Goal: Transaction & Acquisition: Purchase product/service

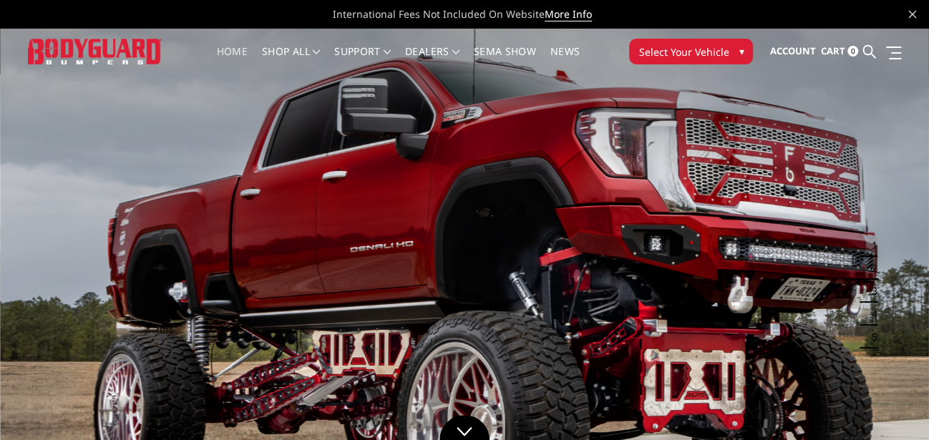
click at [731, 52] on button "Select Your Vehicle ▾" at bounding box center [691, 52] width 124 height 26
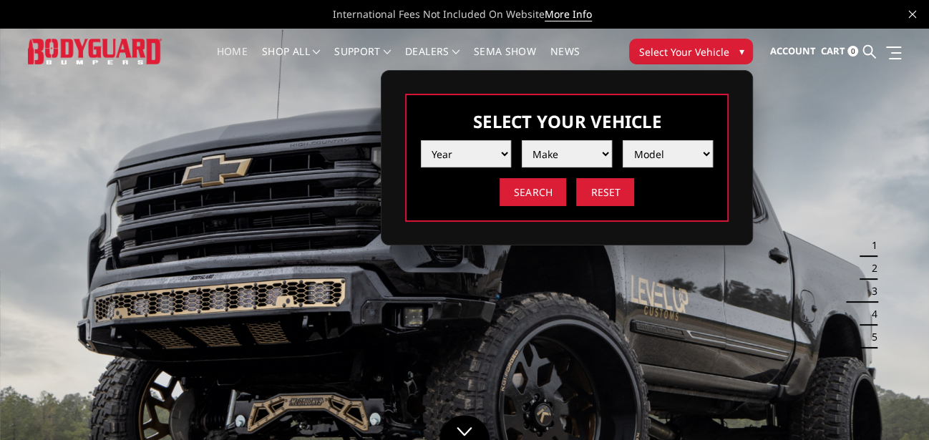
click at [499, 145] on select "Year 2025 2024 2023 2022 2021 2020 2019 2018 2017 2016 2015 2014 2013 2012 2011…" at bounding box center [466, 153] width 90 height 27
select select "yr_2024"
click at [421, 140] on select "Year 2025 2024 2023 2022 2021 2020 2019 2018 2017 2016 2015 2014 2013 2012 2011…" at bounding box center [466, 153] width 90 height 27
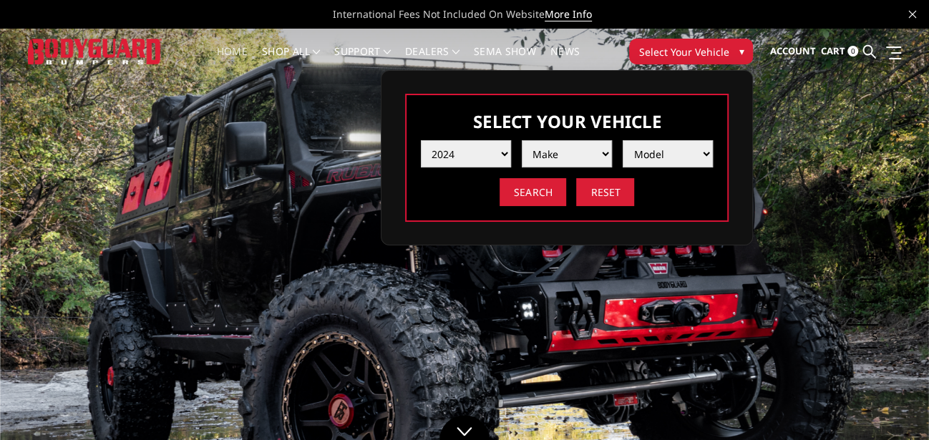
click at [580, 149] on select "Make Chevrolet Ford GMC Ram Toyota" at bounding box center [567, 153] width 90 height 27
select select "mk_gmc"
click at [522, 140] on select "Make Chevrolet Ford GMC Ram Toyota" at bounding box center [567, 153] width 90 height 27
click at [686, 145] on select "Model Sierra 1500 Sierra 2500 / 3500" at bounding box center [668, 153] width 90 height 27
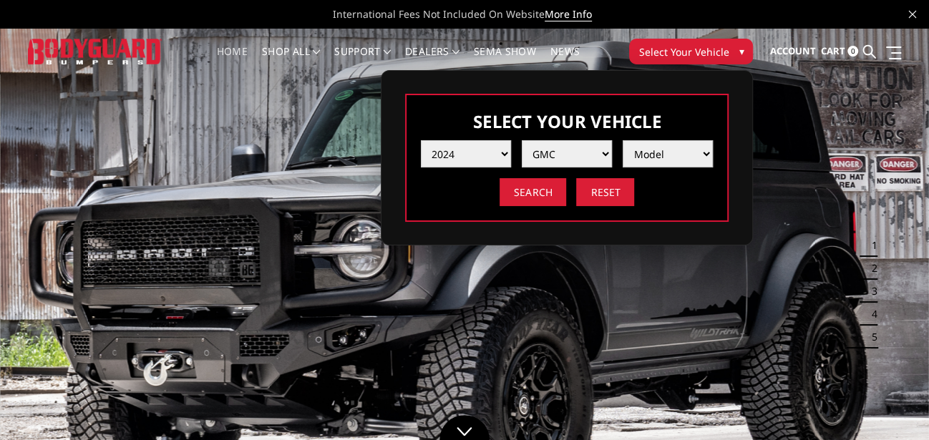
select select "md_sierra-2500-3500"
click at [623, 140] on select "Model Sierra 1500 Sierra 2500 / 3500" at bounding box center [668, 153] width 90 height 27
click at [543, 193] on input "Search" at bounding box center [533, 192] width 67 height 28
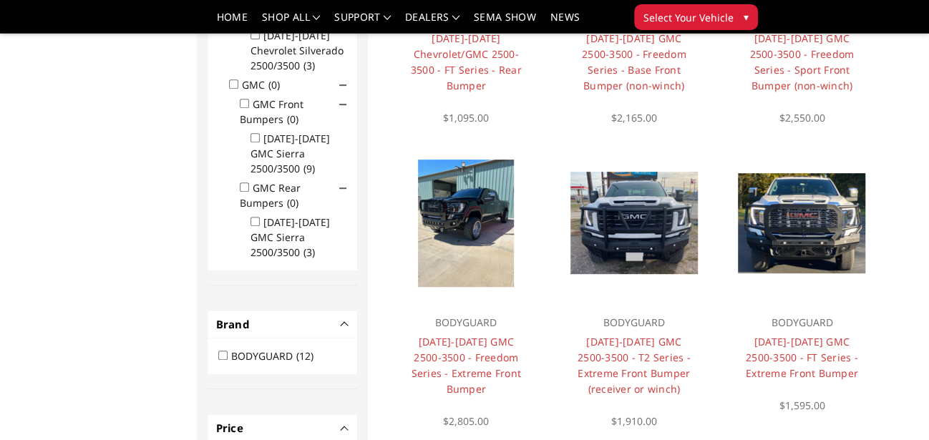
scroll to position [400, 0]
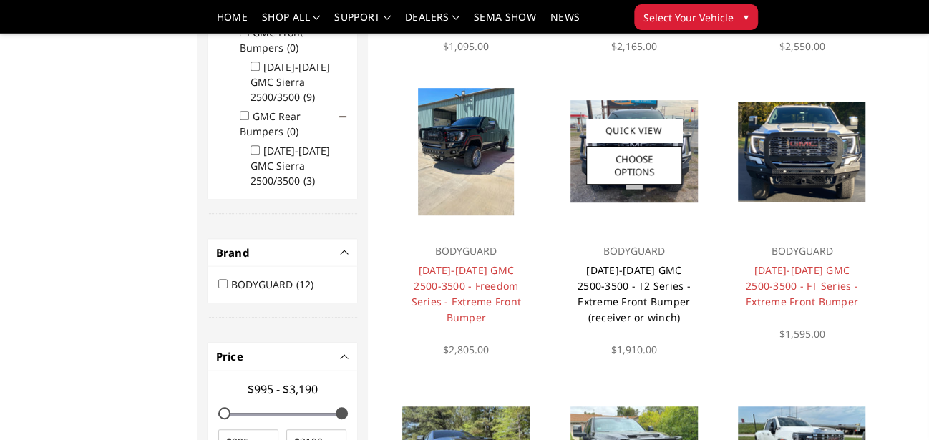
click at [630, 300] on link "[DATE]-[DATE] GMC 2500-3500 - T2 Series - Extreme Front Bumper (receiver or win…" at bounding box center [634, 294] width 113 height 61
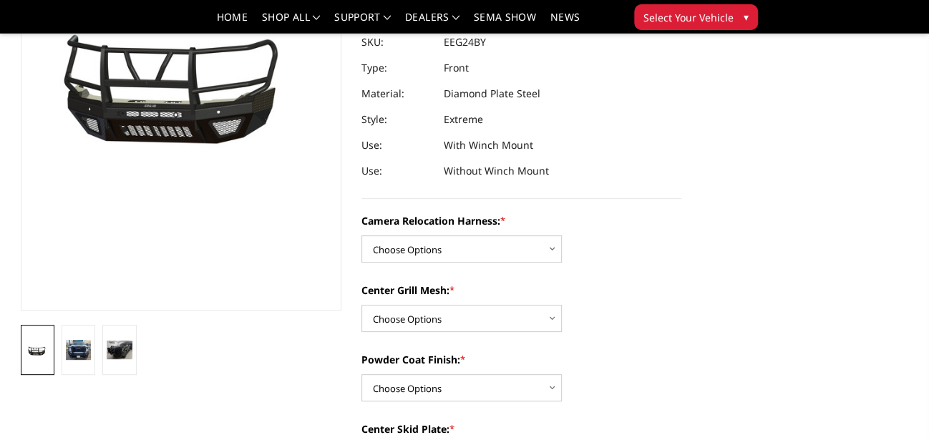
scroll to position [215, 0]
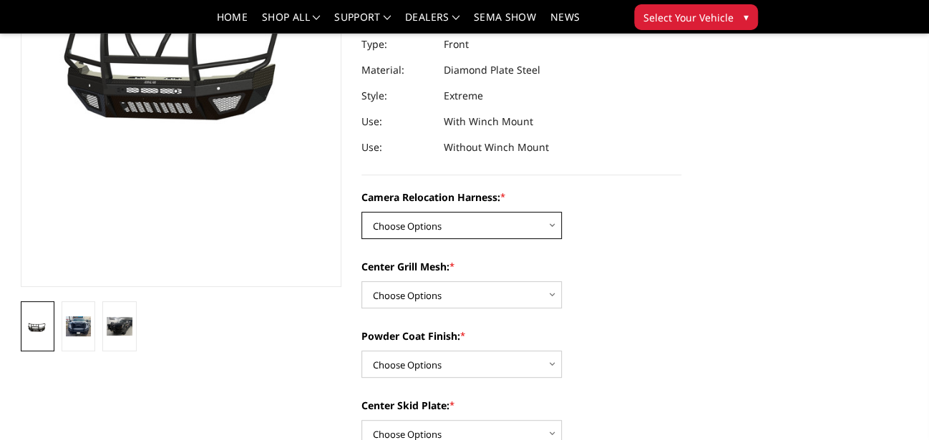
click at [553, 223] on select "Choose Options Without camera harness With camera harness" at bounding box center [462, 225] width 200 height 27
select select "3743"
click at [362, 212] on select "Choose Options Without camera harness With camera harness" at bounding box center [462, 225] width 200 height 27
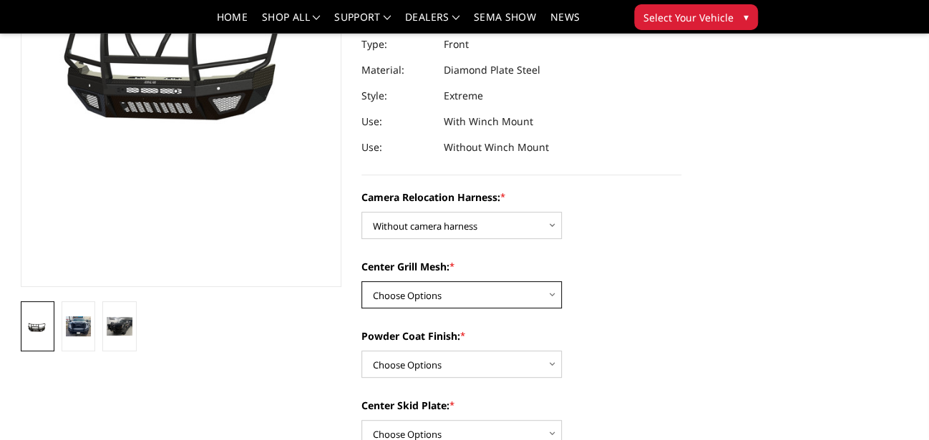
click at [548, 291] on select "Choose Options Without expanded metal With expanded metal" at bounding box center [462, 294] width 200 height 27
select select "3740"
click at [362, 281] on select "Choose Options Without expanded metal With expanded metal" at bounding box center [462, 294] width 200 height 27
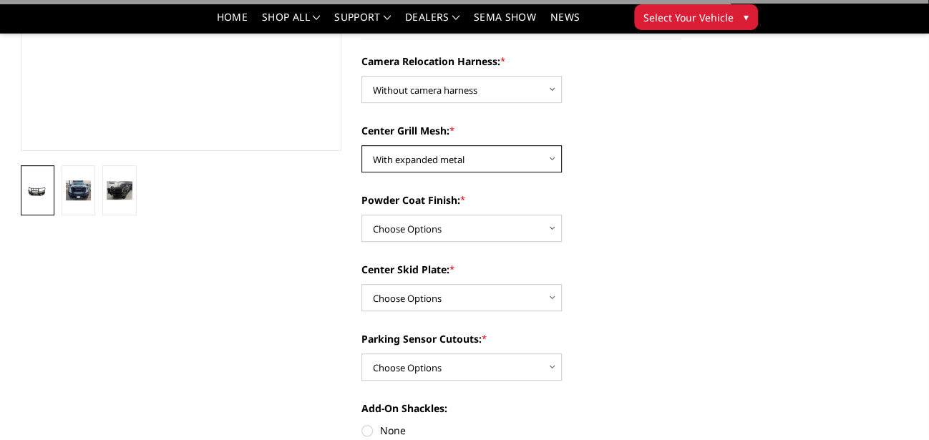
scroll to position [357, 0]
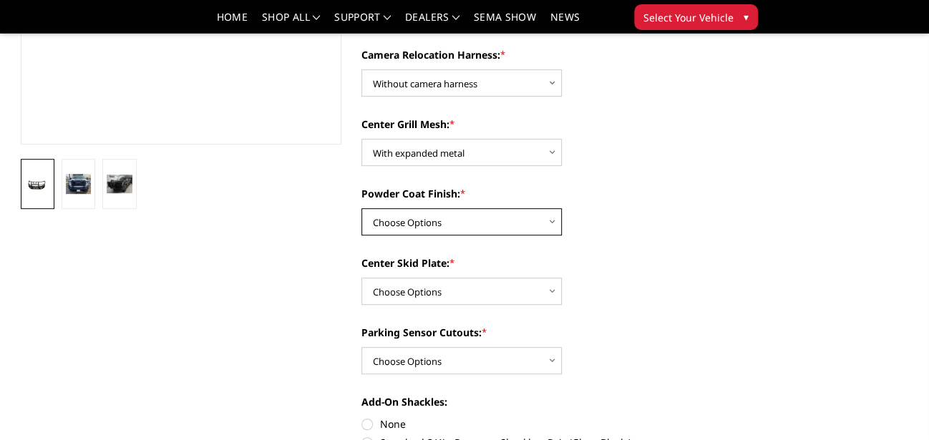
click at [552, 218] on select "Choose Options Textured Black Powder Coat Gloss Black Powder Coat Bare Metal" at bounding box center [462, 221] width 200 height 27
select select "3738"
click at [362, 208] on select "Choose Options Textured Black Powder Coat Gloss Black Powder Coat Bare Metal" at bounding box center [462, 221] width 200 height 27
click at [553, 291] on select "Choose Options Winch Mount Skid Plate Standard Skid Plate (included) 2" Receive…" at bounding box center [462, 291] width 200 height 27
select select "3736"
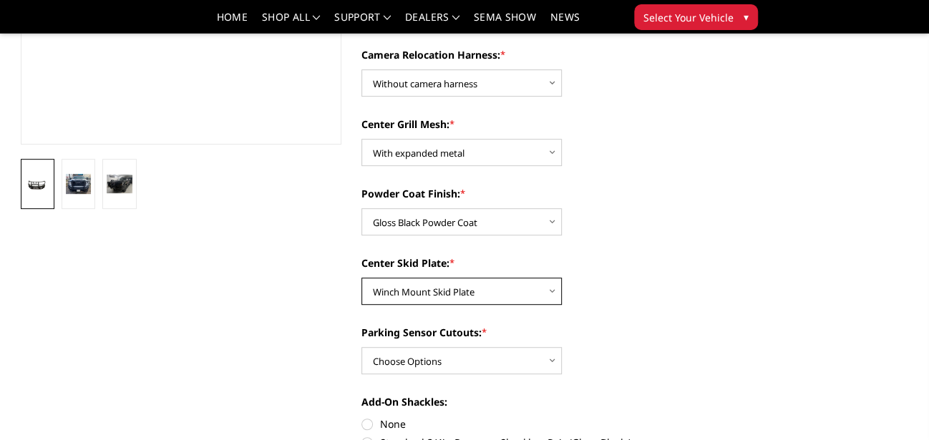
click at [362, 278] on select "Choose Options Winch Mount Skid Plate Standard Skid Plate (included) 2" Receive…" at bounding box center [462, 291] width 200 height 27
click at [476, 334] on label "Parking Sensor Cutouts: *" at bounding box center [522, 332] width 321 height 15
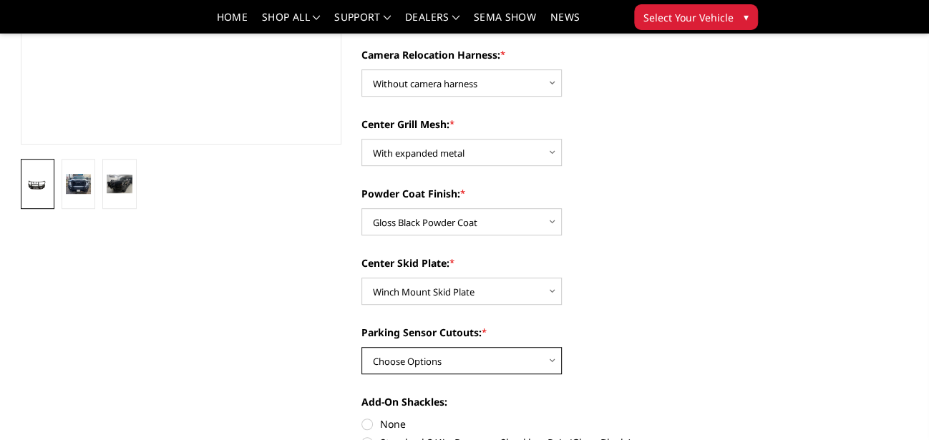
click at [476, 347] on select "Choose Options Yes - With Parking Sensor Cutouts" at bounding box center [462, 360] width 200 height 27
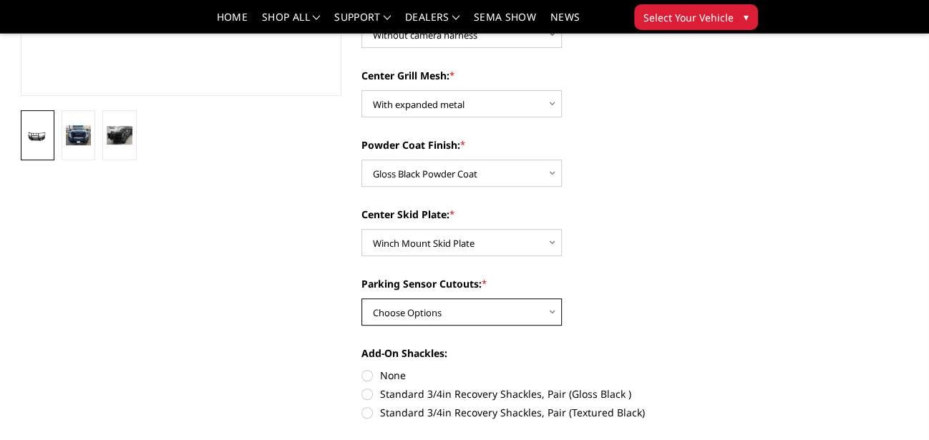
scroll to position [430, 0]
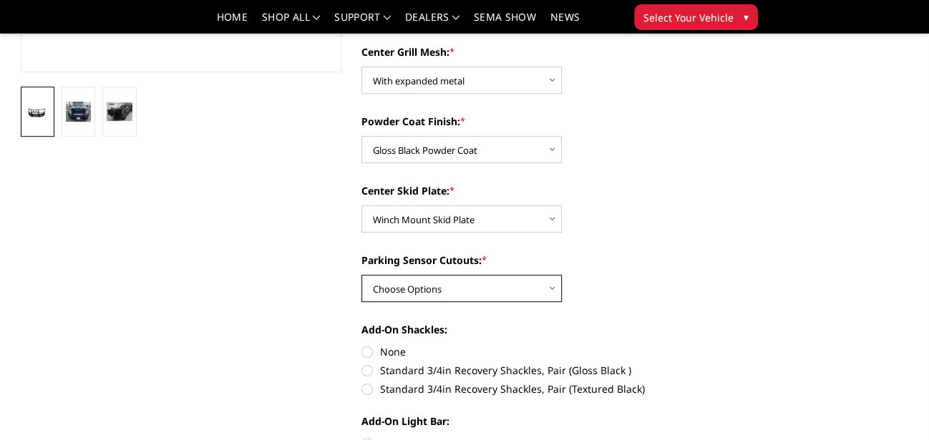
click at [553, 286] on select "Choose Options Yes - With Parking Sensor Cutouts" at bounding box center [462, 288] width 200 height 27
click at [368, 349] on label "None" at bounding box center [522, 351] width 321 height 15
click at [362, 345] on input "None" at bounding box center [362, 344] width 1 height 1
radio input "true"
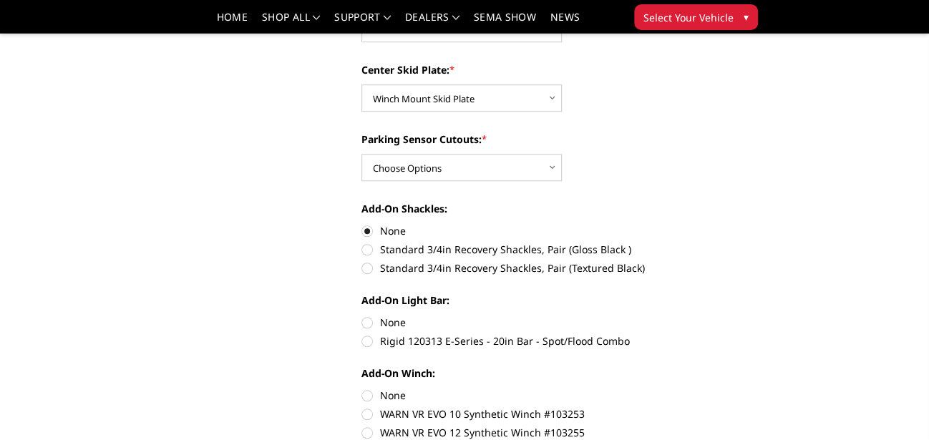
scroll to position [573, 0]
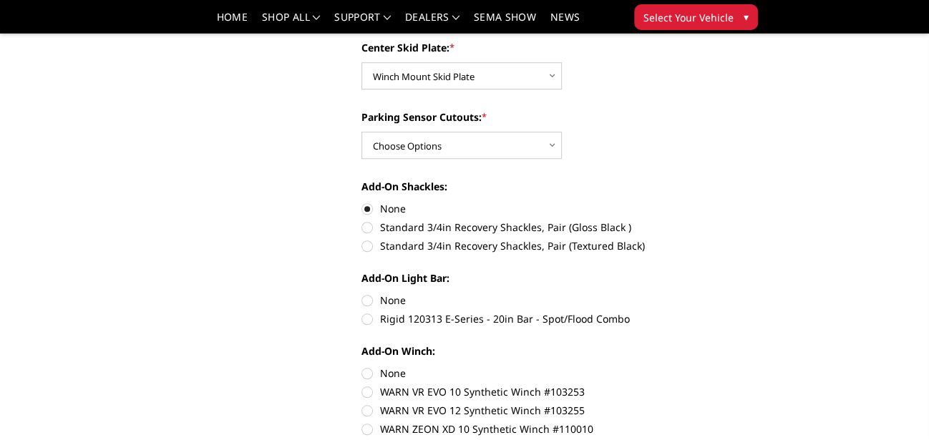
click at [368, 226] on label "Standard 3/4in Recovery Shackles, Pair (Gloss Black )" at bounding box center [522, 227] width 321 height 15
click at [682, 202] on input "Standard 3/4in Recovery Shackles, Pair (Gloss Black )" at bounding box center [682, 201] width 1 height 1
radio input "true"
click at [549, 144] on select "Choose Options Yes - With Parking Sensor Cutouts" at bounding box center [462, 145] width 200 height 27
click at [367, 208] on label "None" at bounding box center [522, 208] width 321 height 15
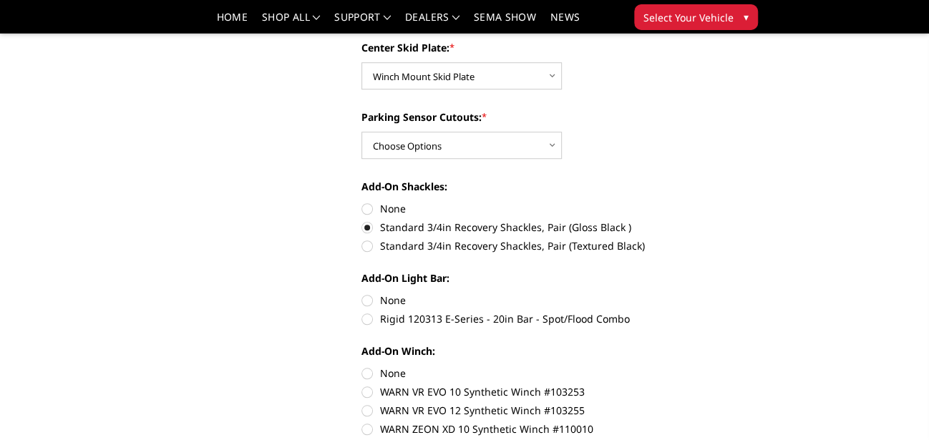
click at [362, 202] on input "None" at bounding box center [362, 201] width 1 height 1
radio input "true"
click at [367, 227] on label "Standard 3/4in Recovery Shackles, Pair (Gloss Black )" at bounding box center [522, 227] width 321 height 15
click at [682, 202] on input "Standard 3/4in Recovery Shackles, Pair (Gloss Black )" at bounding box center [682, 201] width 1 height 1
radio input "true"
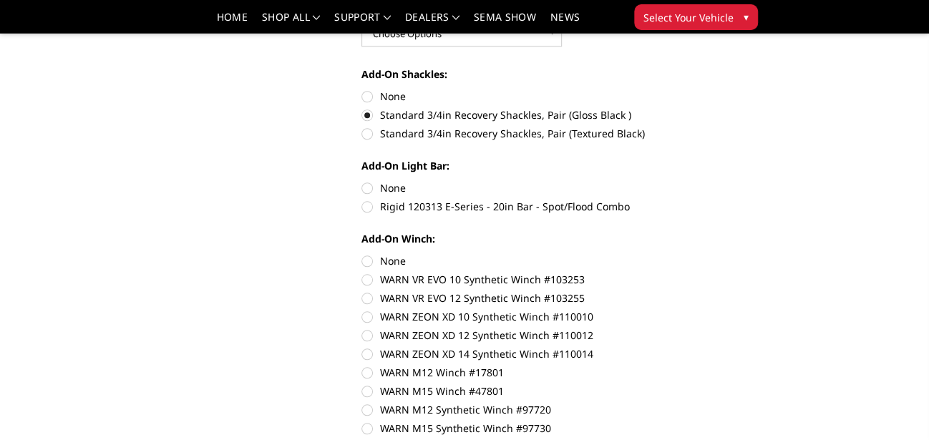
scroll to position [716, 0]
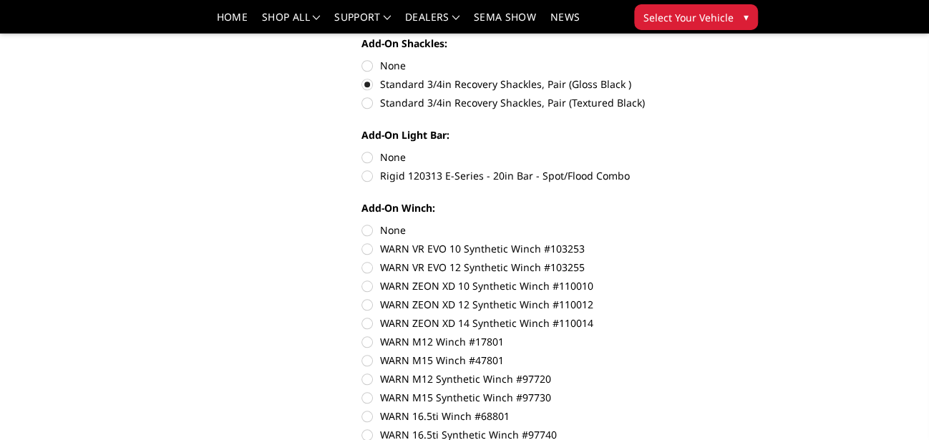
click at [367, 156] on label "None" at bounding box center [522, 157] width 321 height 15
click at [362, 150] on input "None" at bounding box center [362, 150] width 1 height 1
radio input "true"
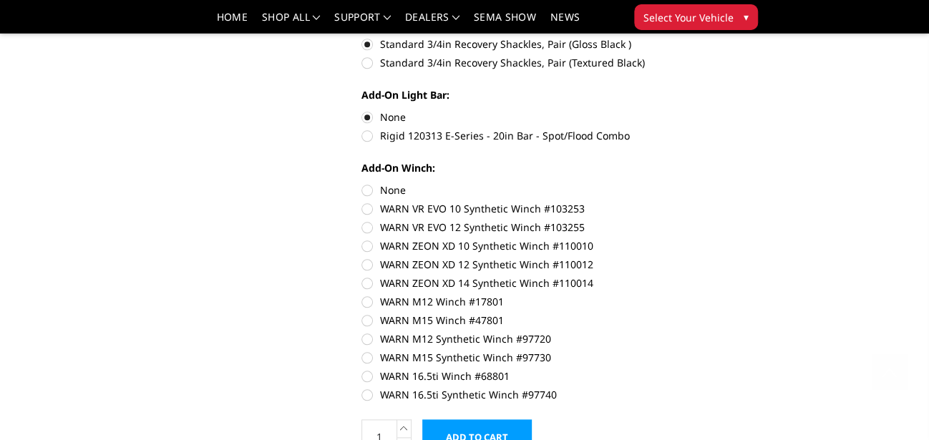
scroll to position [788, 0]
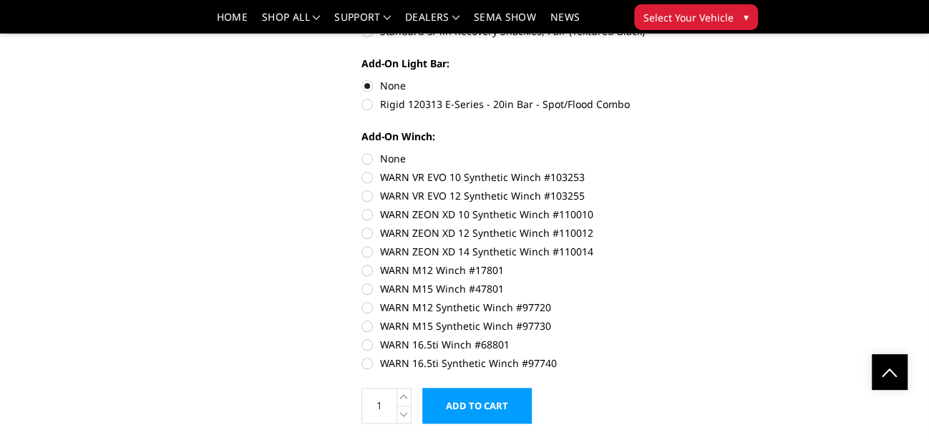
click at [494, 398] on input "Add to Cart" at bounding box center [477, 406] width 110 height 36
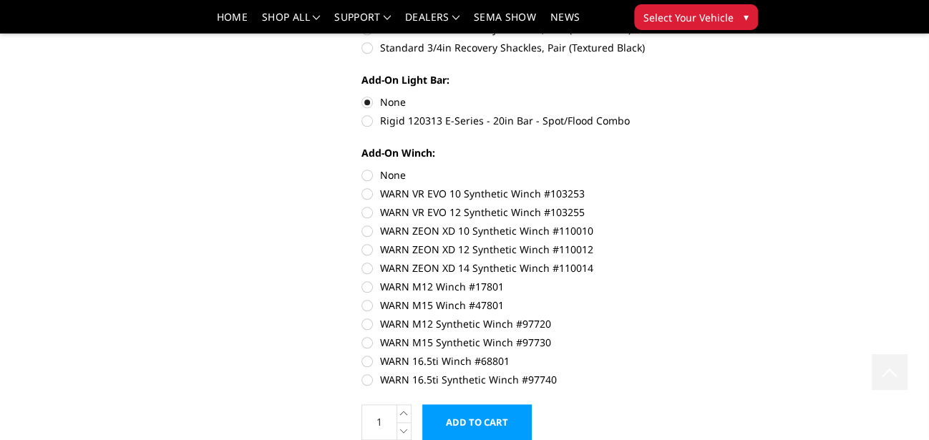
scroll to position [775, 0]
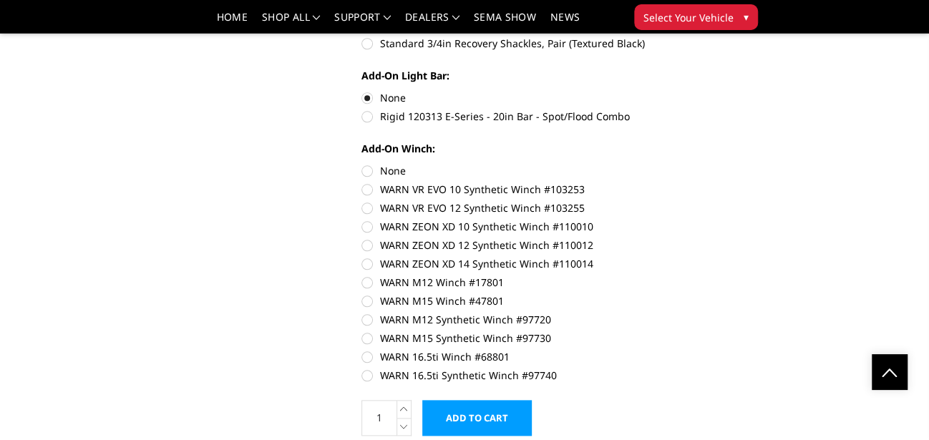
click at [478, 413] on input "Add to Cart" at bounding box center [477, 418] width 110 height 36
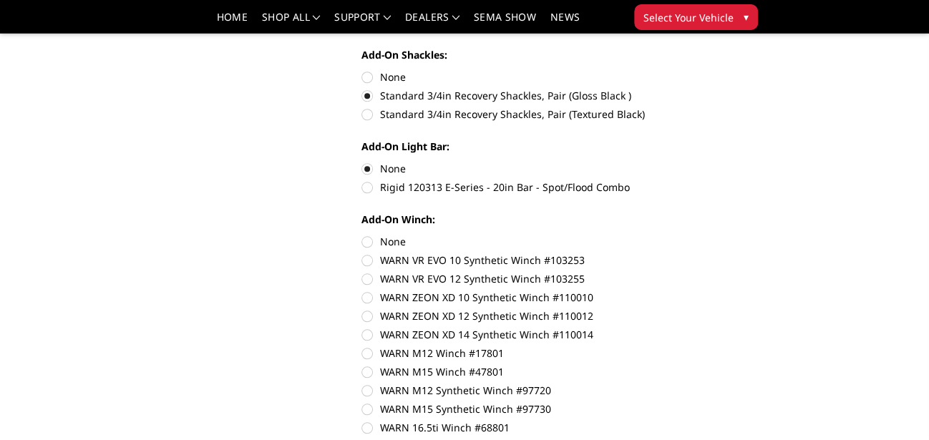
click at [368, 237] on label "None" at bounding box center [522, 241] width 321 height 15
click at [362, 235] on input "None" at bounding box center [362, 234] width 1 height 1
radio input "true"
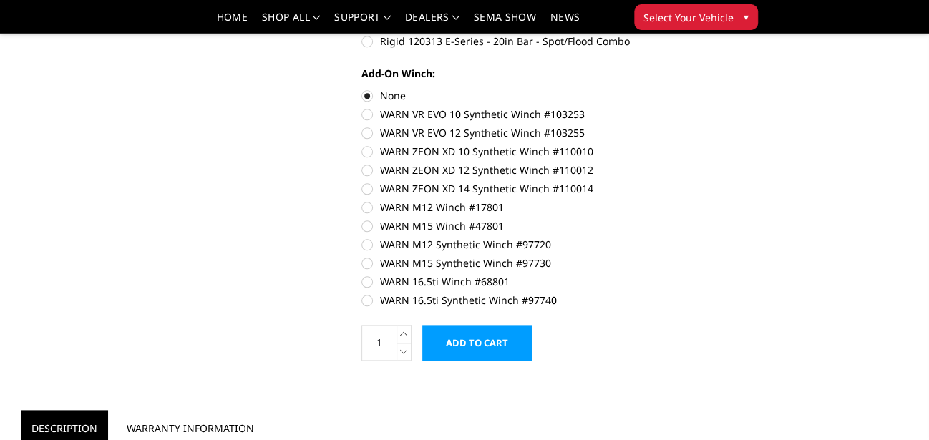
scroll to position [919, 0]
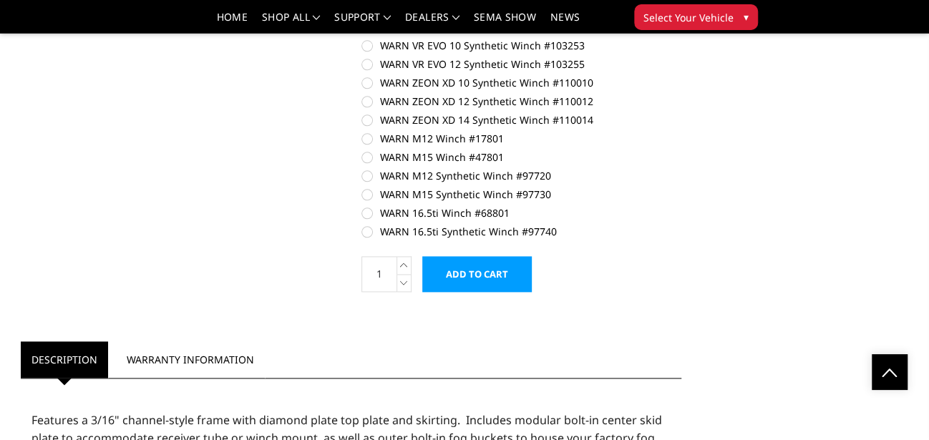
click at [473, 274] on input "Add to Cart" at bounding box center [477, 274] width 110 height 36
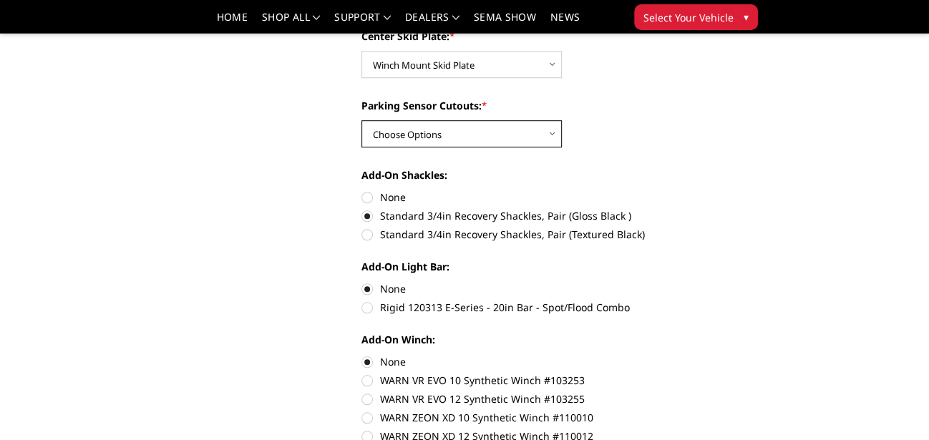
scroll to position [561, 0]
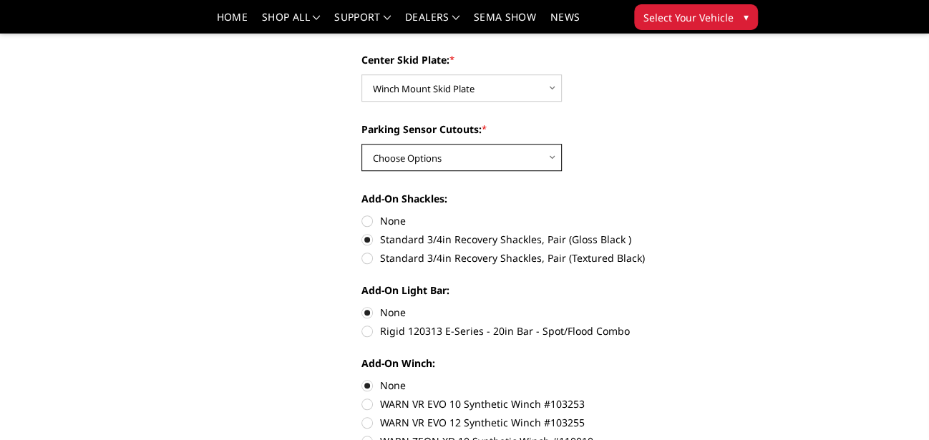
click at [556, 153] on select "Choose Options Yes - With Parking Sensor Cutouts" at bounding box center [462, 157] width 200 height 27
click at [368, 221] on label "None" at bounding box center [522, 220] width 321 height 15
click at [362, 214] on input "None" at bounding box center [362, 213] width 1 height 1
radio input "true"
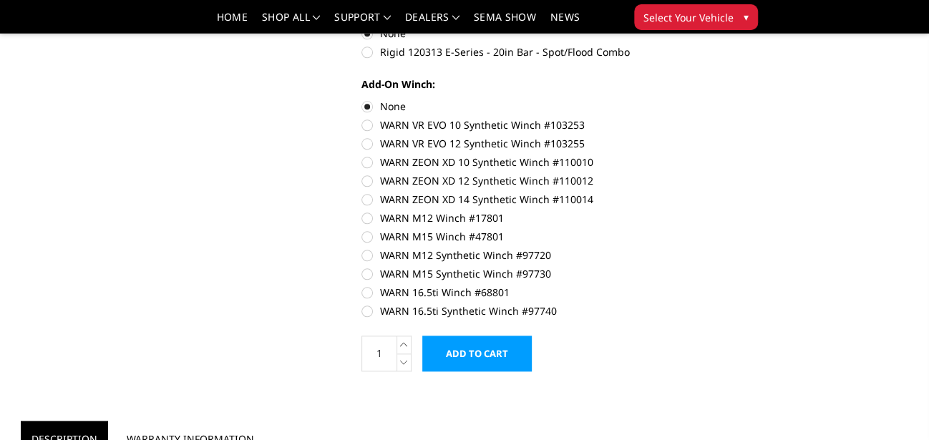
scroll to position [919, 0]
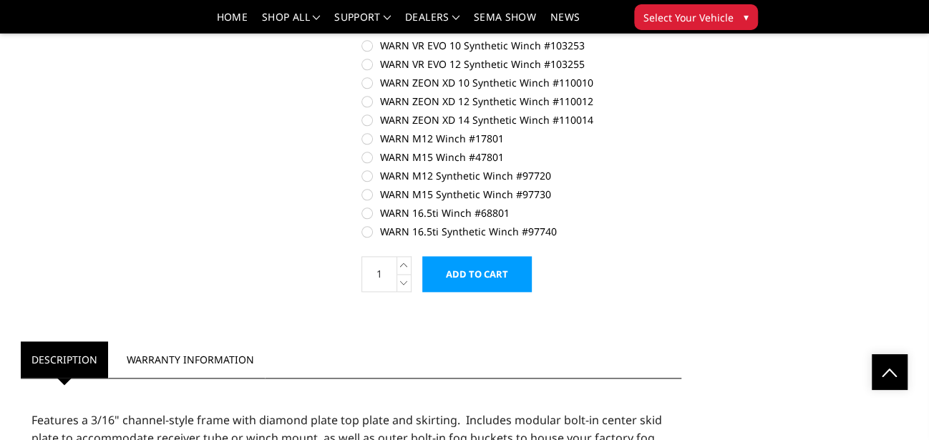
click at [483, 266] on input "Add to Cart" at bounding box center [477, 274] width 110 height 36
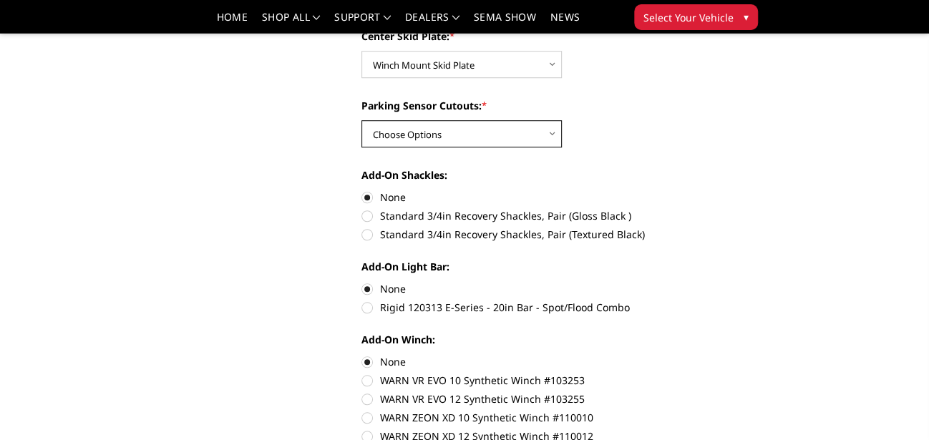
scroll to position [561, 0]
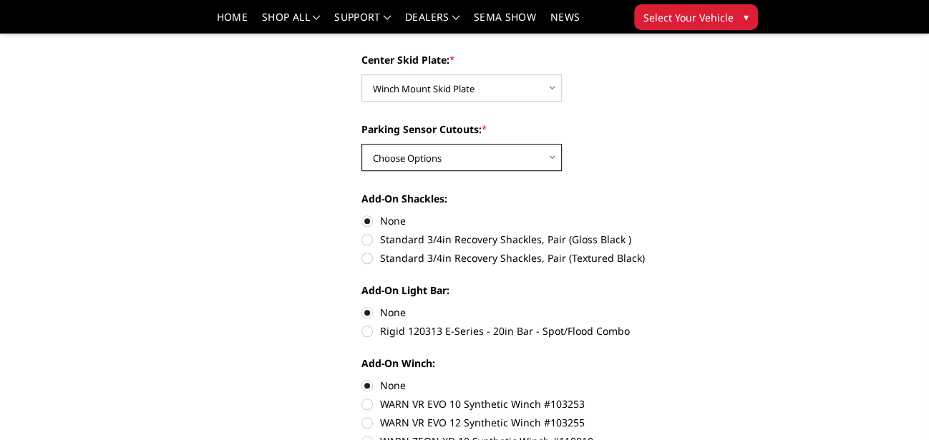
click at [552, 158] on select "Choose Options Yes - With Parking Sensor Cutouts" at bounding box center [462, 157] width 200 height 27
click at [368, 221] on label "None" at bounding box center [522, 220] width 321 height 15
click at [362, 214] on input "None" at bounding box center [362, 213] width 1 height 1
click at [365, 241] on label "Standard 3/4in Recovery Shackles, Pair (Gloss Black )" at bounding box center [522, 239] width 321 height 15
click at [682, 214] on input "Standard 3/4in Recovery Shackles, Pair (Gloss Black )" at bounding box center [682, 213] width 1 height 1
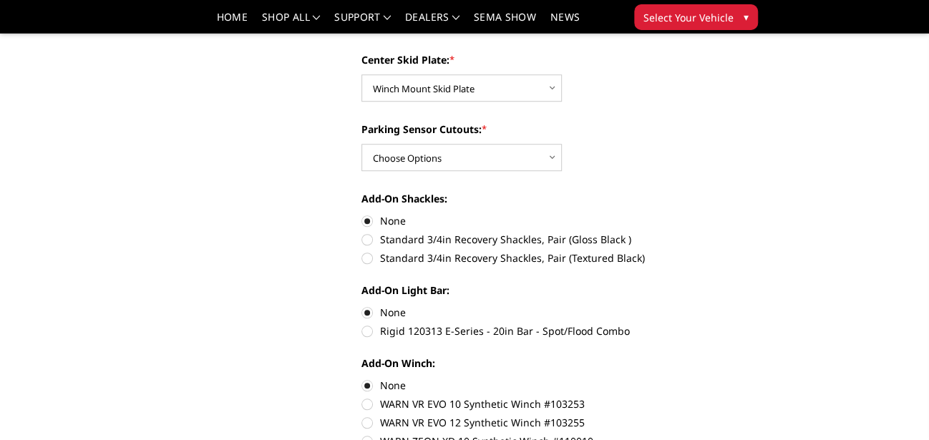
radio input "true"
click at [366, 243] on label "Standard 3/4in Recovery Shackles, Pair (Gloss Black )" at bounding box center [522, 239] width 321 height 15
click at [682, 214] on input "Standard 3/4in Recovery Shackles, Pair (Gloss Black )" at bounding box center [682, 213] width 1 height 1
click at [549, 158] on select "Choose Options Yes - With Parking Sensor Cutouts" at bounding box center [462, 157] width 200 height 27
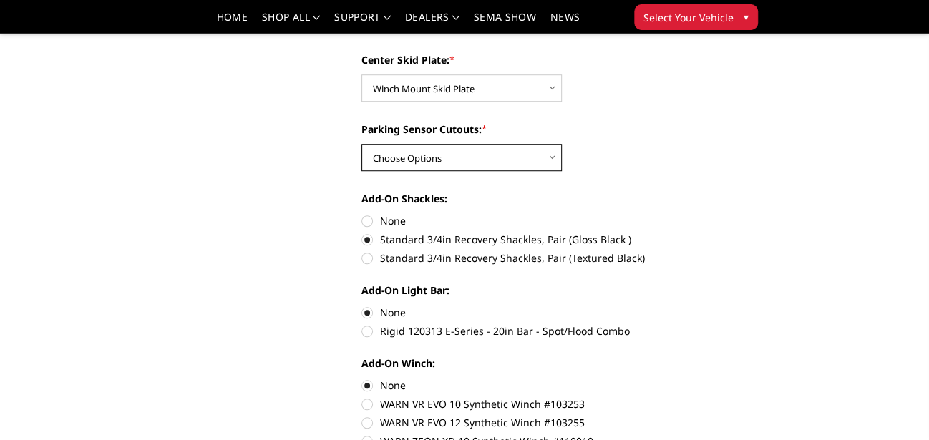
click at [552, 150] on select "Choose Options Yes - With Parking Sensor Cutouts" at bounding box center [462, 157] width 200 height 27
click at [362, 144] on select "Choose Options Yes - With Parking Sensor Cutouts" at bounding box center [462, 157] width 200 height 27
click at [488, 176] on div "Camera Relocation Harness: * Choose Options Without camera harness With camera …" at bounding box center [522, 219] width 321 height 751
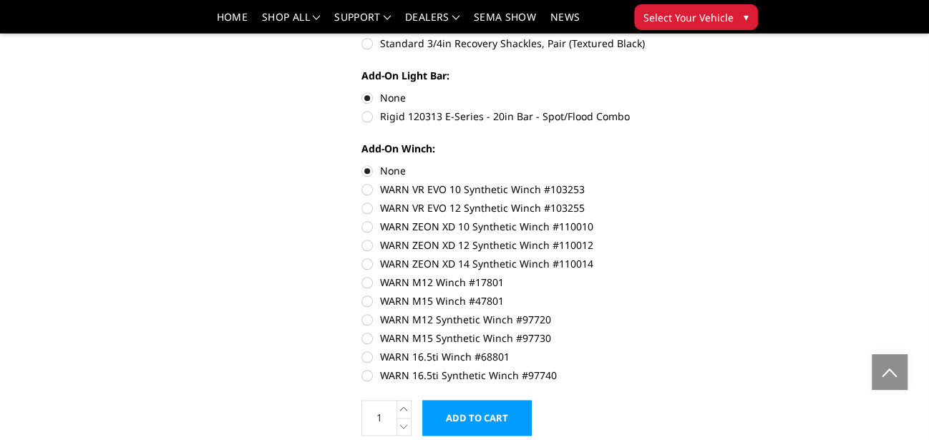
scroll to position [1062, 0]
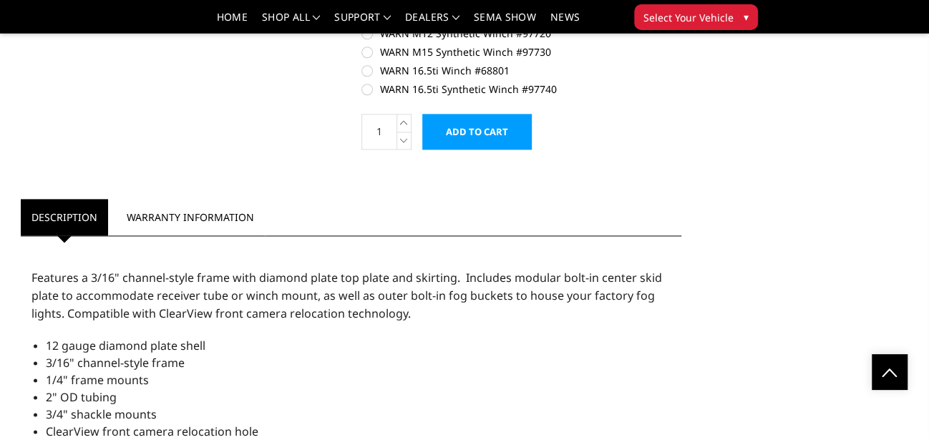
click at [506, 123] on input "Add to Cart" at bounding box center [477, 132] width 110 height 36
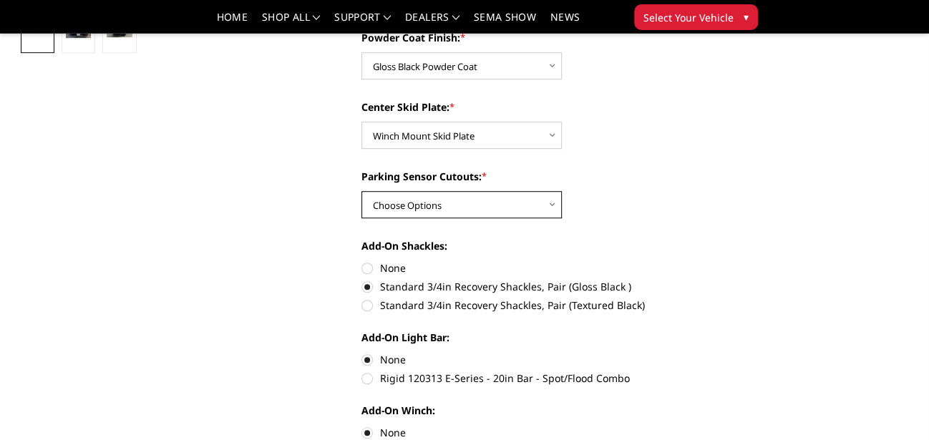
scroll to position [489, 0]
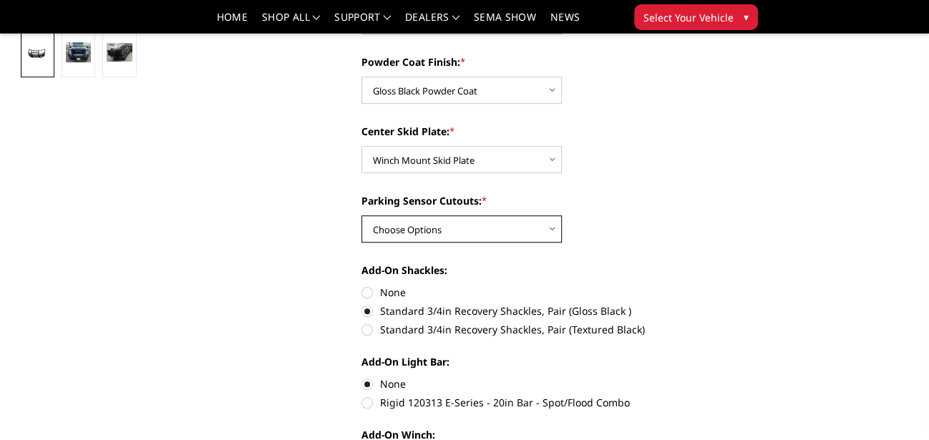
click at [552, 223] on select "Choose Options Yes - With Parking Sensor Cutouts" at bounding box center [462, 229] width 200 height 27
click at [362, 216] on select "Choose Options Yes - With Parking Sensor Cutouts" at bounding box center [462, 229] width 200 height 27
click at [514, 236] on select "Choose Options Yes - With Parking Sensor Cutouts" at bounding box center [462, 229] width 200 height 27
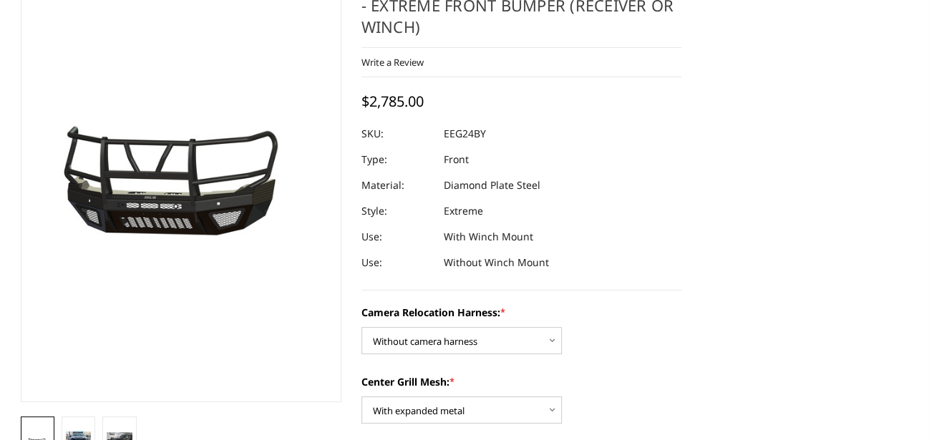
scroll to position [0, 0]
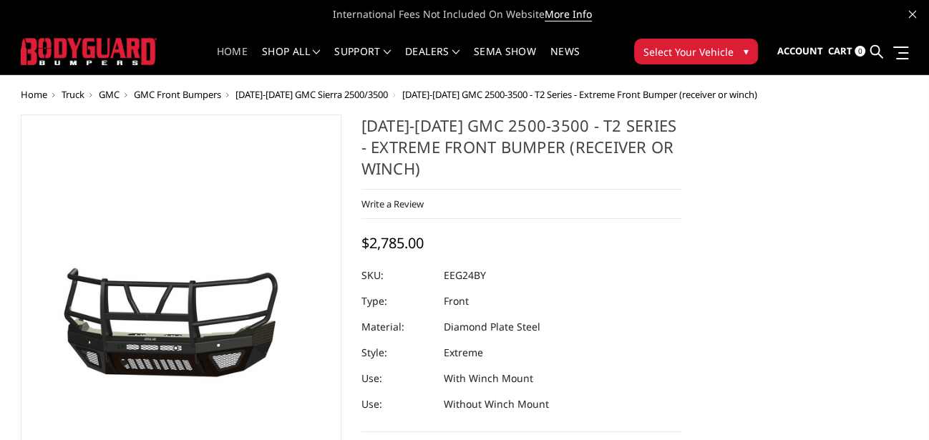
click at [230, 49] on link "Home" at bounding box center [232, 61] width 31 height 28
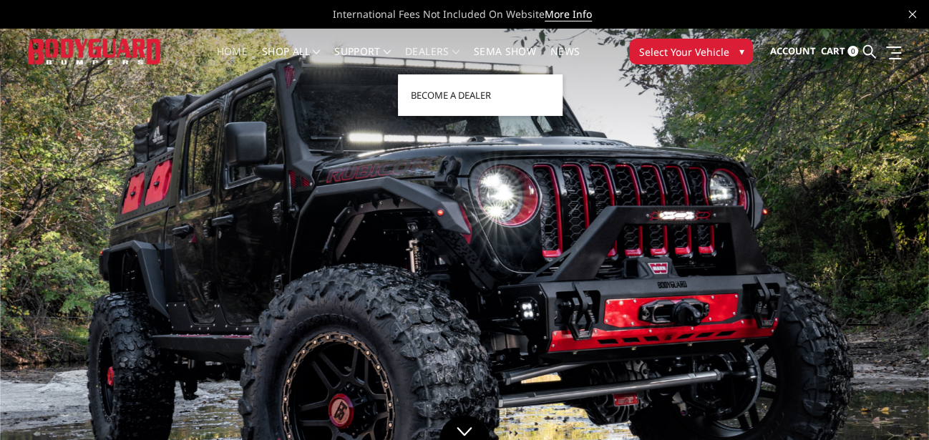
click at [445, 49] on link "Dealers" at bounding box center [432, 61] width 54 height 28
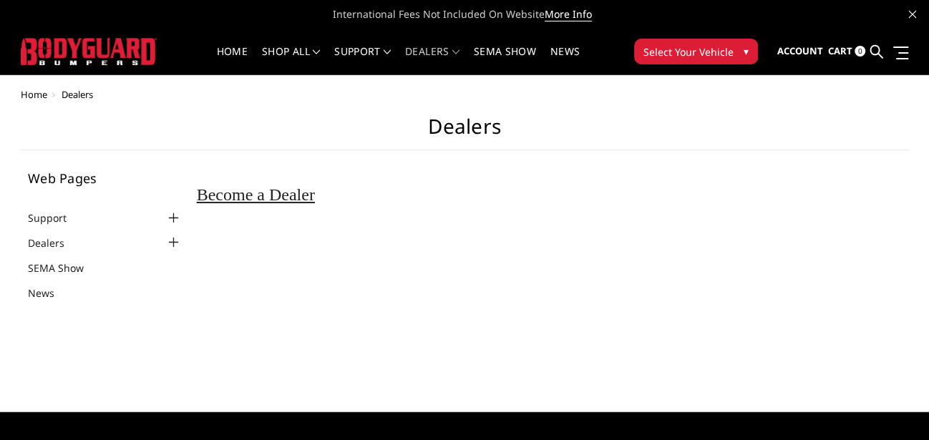
click at [687, 57] on span "Select Your Vehicle" at bounding box center [689, 51] width 90 height 15
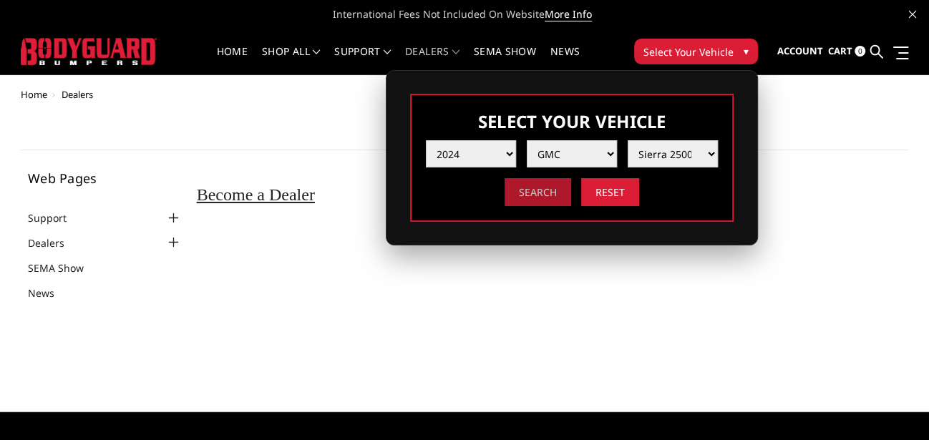
click at [538, 187] on input "Search" at bounding box center [538, 192] width 67 height 28
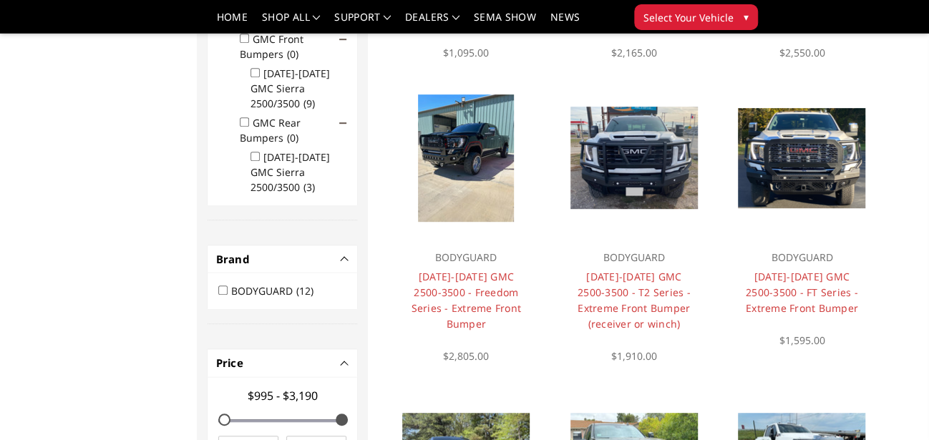
scroll to position [400, 0]
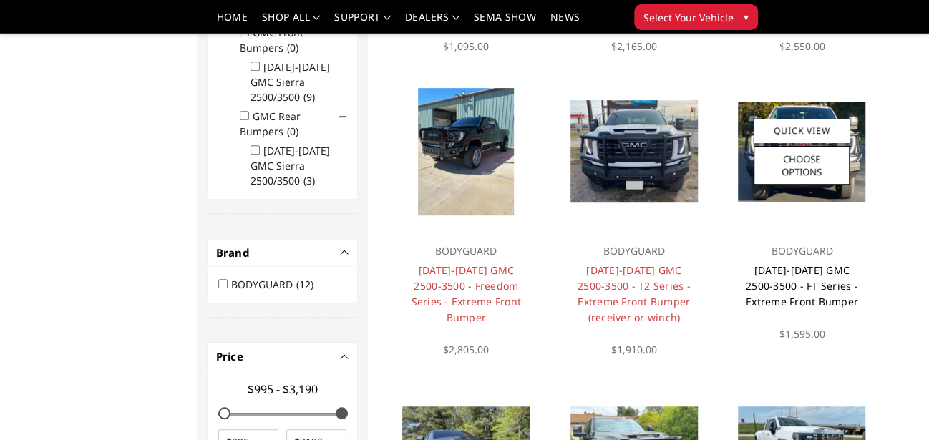
click at [811, 286] on link "[DATE]-[DATE] GMC 2500-3500 - FT Series - Extreme Front Bumper" at bounding box center [802, 286] width 112 height 45
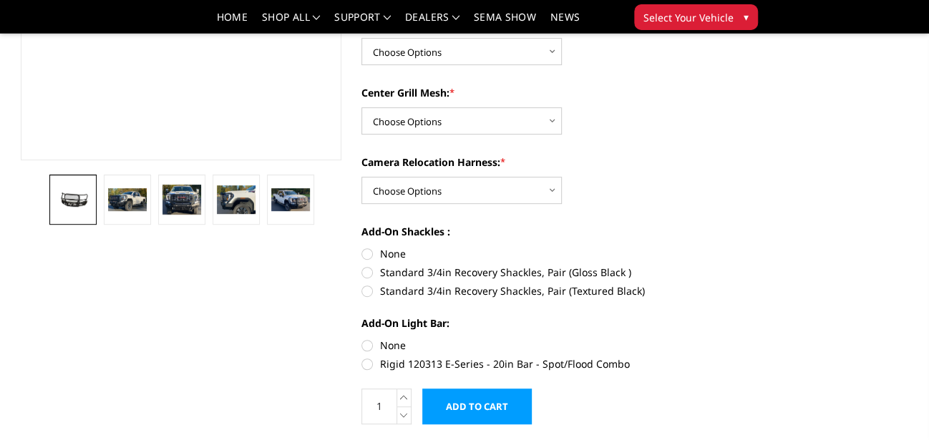
scroll to position [357, 0]
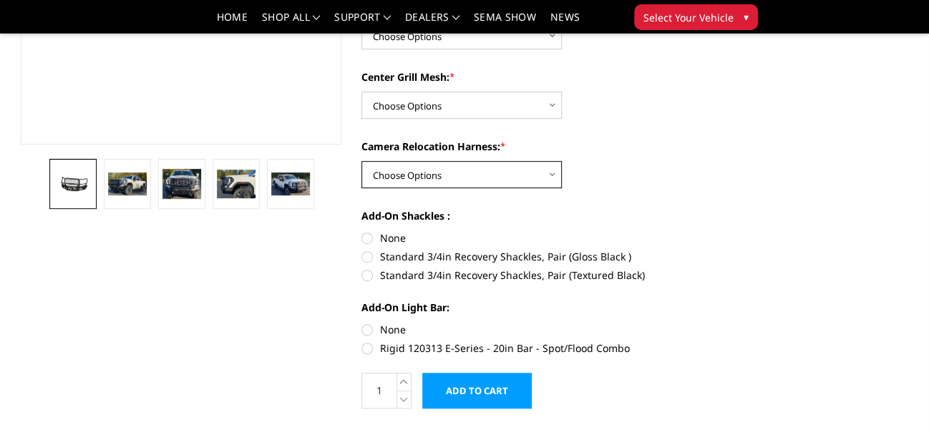
click at [551, 168] on select "Choose Options WITH Camera Relocation Harness WITHOUT Camera Relocation Harness" at bounding box center [462, 174] width 200 height 27
select select "3290"
click at [362, 161] on select "Choose Options WITH Camera Relocation Harness WITHOUT Camera Relocation Harness" at bounding box center [462, 174] width 200 height 27
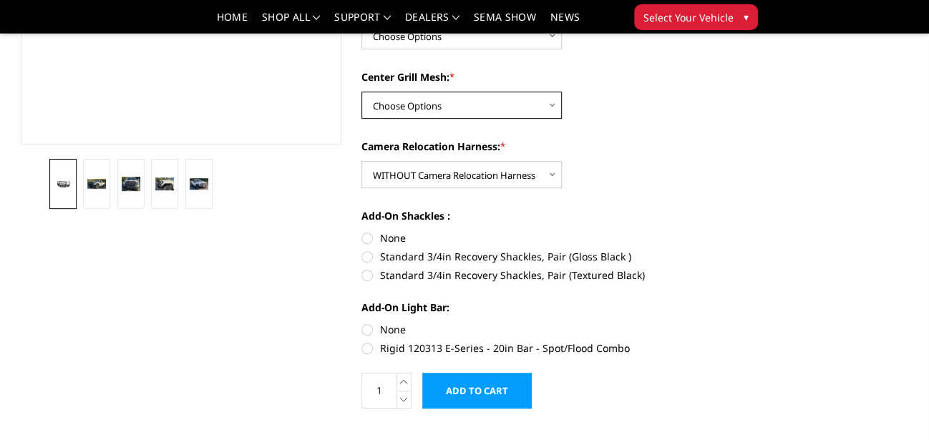
click at [554, 100] on select "Choose Options WITH Expanded Metal in Center Grill WITHOUT Expanded Metal in Ce…" at bounding box center [462, 105] width 200 height 27
select select "3287"
click at [362, 92] on select "Choose Options WITH Expanded Metal in Center Grill WITHOUT Expanded Metal in Ce…" at bounding box center [462, 105] width 200 height 27
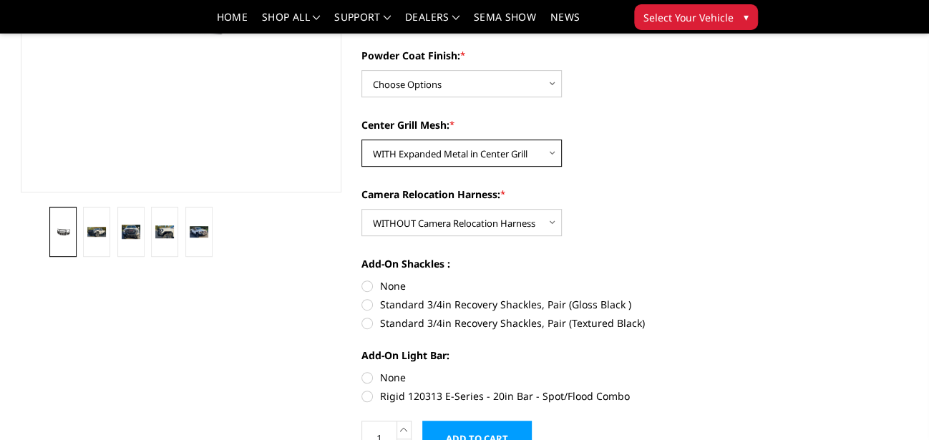
scroll to position [286, 0]
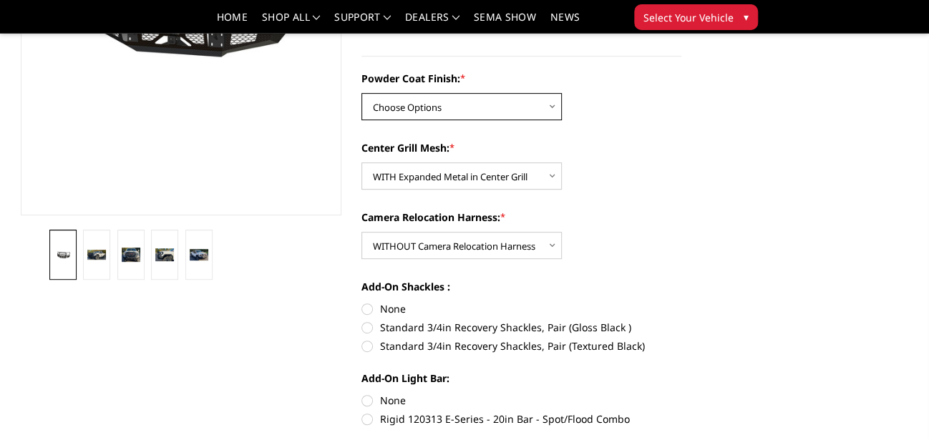
click at [551, 100] on select "Choose Options Bare Metal Gloss Black Powder Coat Textured Black Powder Coat" at bounding box center [462, 106] width 200 height 27
select select "3285"
click at [362, 93] on select "Choose Options Bare Metal Gloss Black Powder Coat Textured Black Powder Coat" at bounding box center [462, 106] width 200 height 27
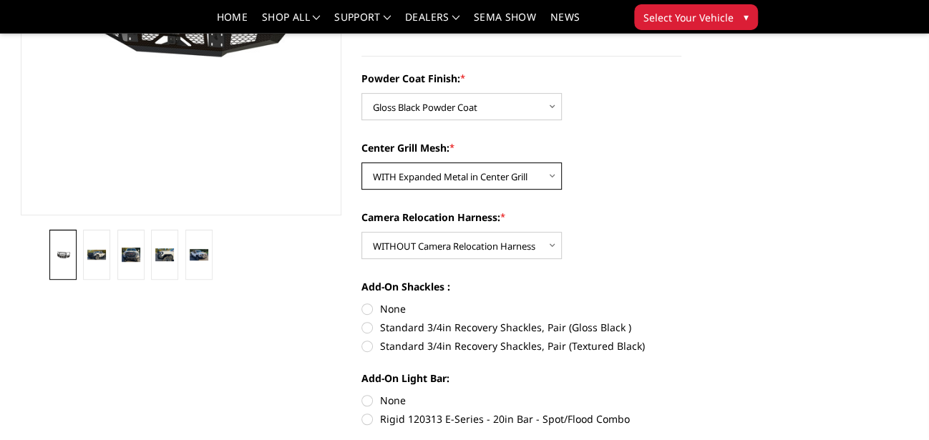
click at [481, 166] on select "Choose Options WITH Expanded Metal in Center Grill WITHOUT Expanded Metal in Ce…" at bounding box center [462, 176] width 200 height 27
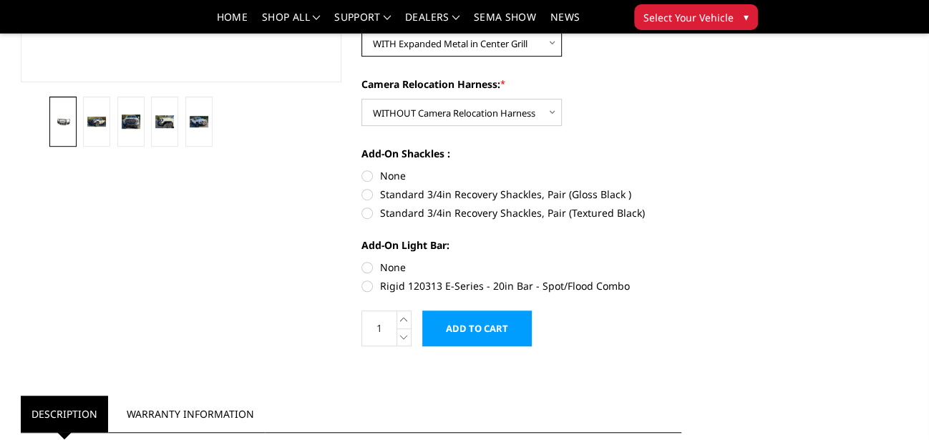
scroll to position [430, 0]
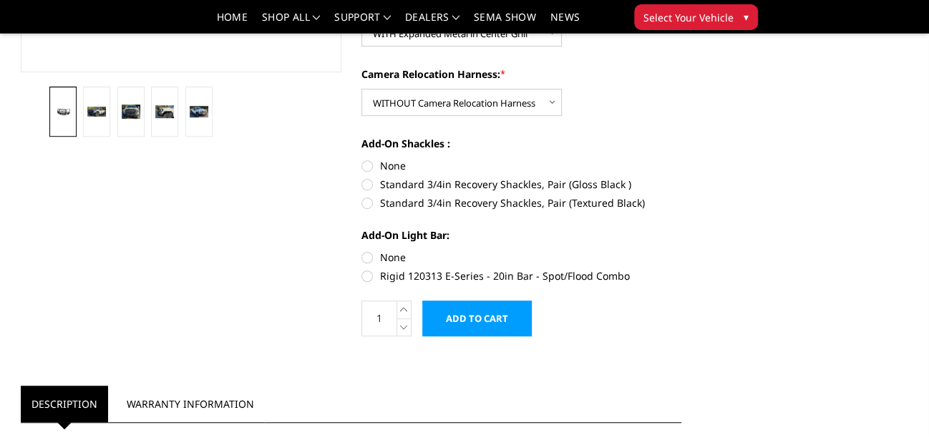
click at [364, 180] on label "Standard 3/4in Recovery Shackles, Pair (Gloss Black )" at bounding box center [522, 184] width 321 height 15
click at [682, 159] on input "Standard 3/4in Recovery Shackles, Pair (Gloss Black )" at bounding box center [682, 158] width 1 height 1
radio input "true"
click at [365, 257] on label "None" at bounding box center [522, 257] width 321 height 15
click at [362, 251] on input "None" at bounding box center [362, 250] width 1 height 1
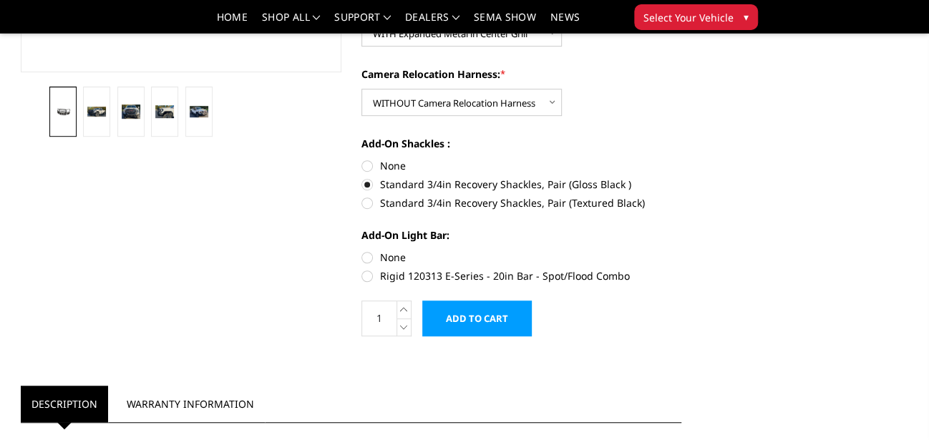
radio input "true"
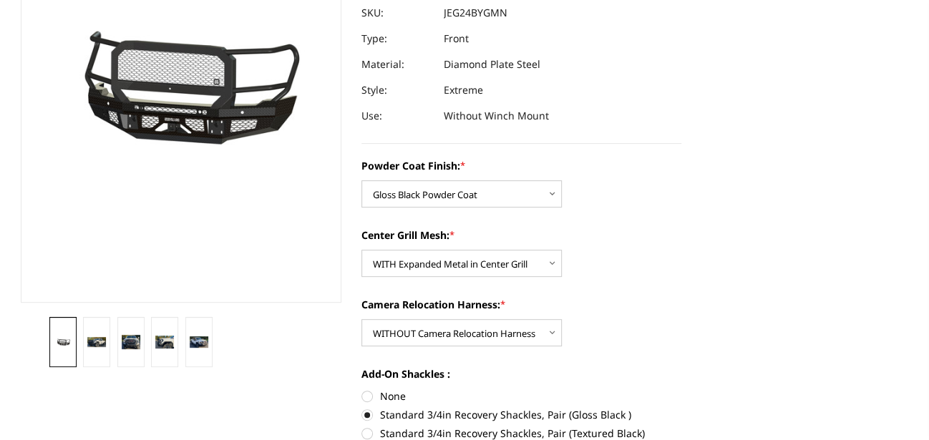
scroll to position [0, 0]
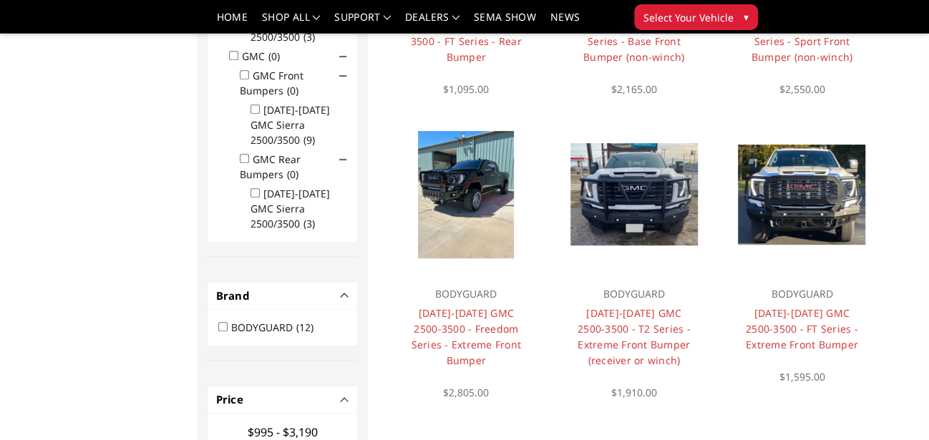
scroll to position [430, 0]
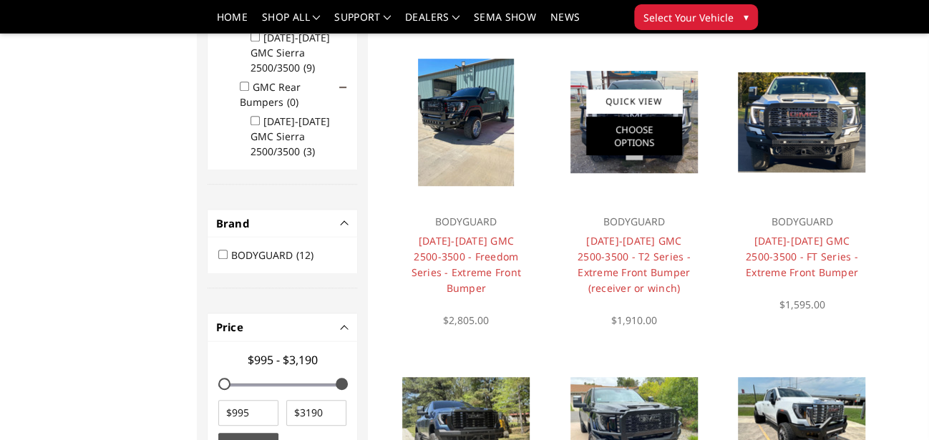
click at [634, 133] on link "Choose Options" at bounding box center [634, 136] width 96 height 39
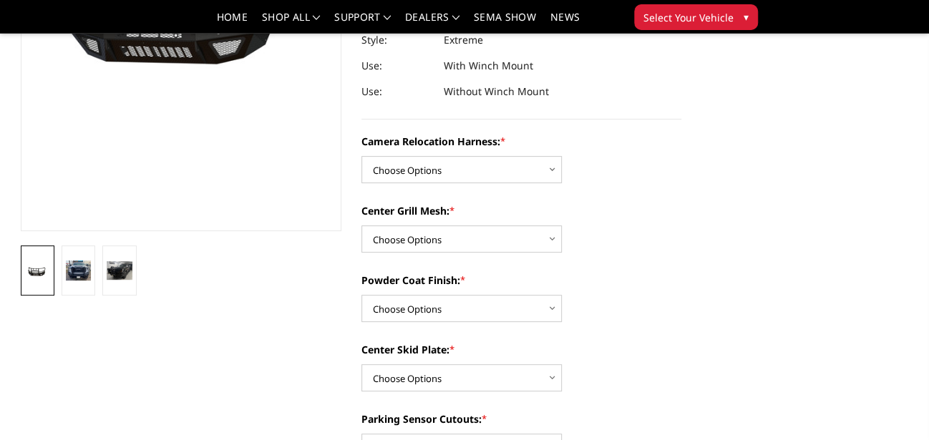
scroll to position [286, 0]
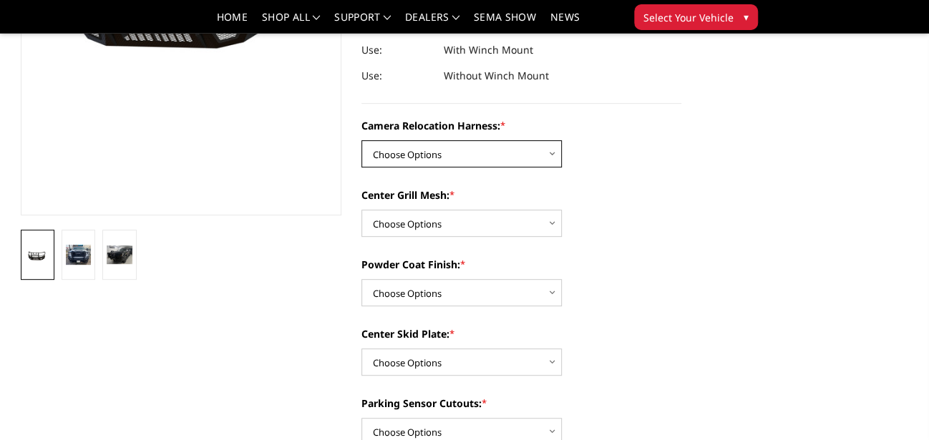
click at [551, 150] on select "Choose Options Without camera harness With camera harness" at bounding box center [462, 153] width 200 height 27
select select "3743"
click at [362, 140] on select "Choose Options Without camera harness With camera harness" at bounding box center [462, 153] width 200 height 27
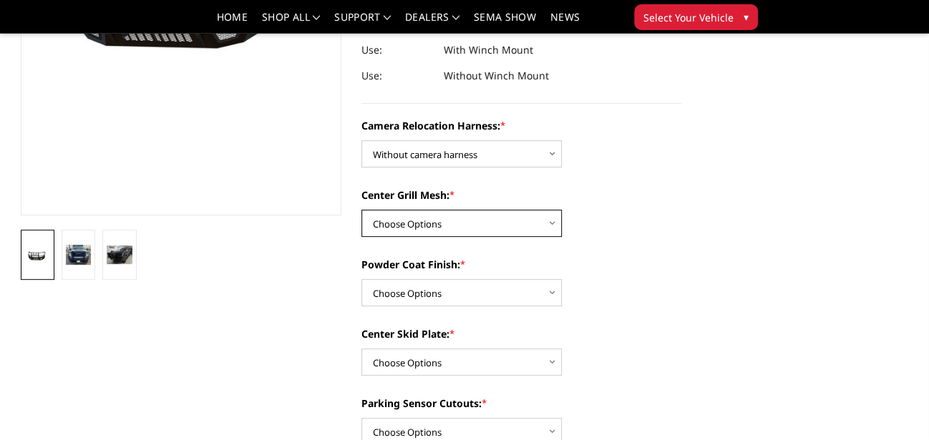
click at [549, 220] on select "Choose Options Without expanded metal With expanded metal" at bounding box center [462, 223] width 200 height 27
select select "3740"
click at [362, 210] on select "Choose Options Without expanded metal With expanded metal" at bounding box center [462, 223] width 200 height 27
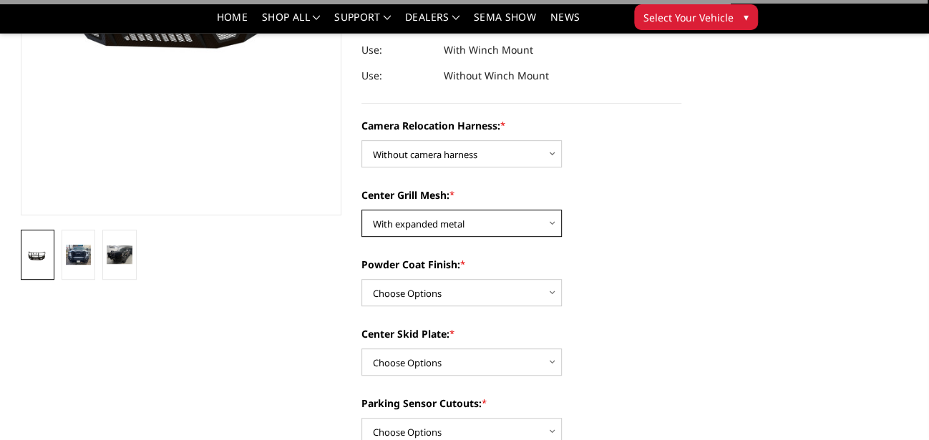
scroll to position [357, 0]
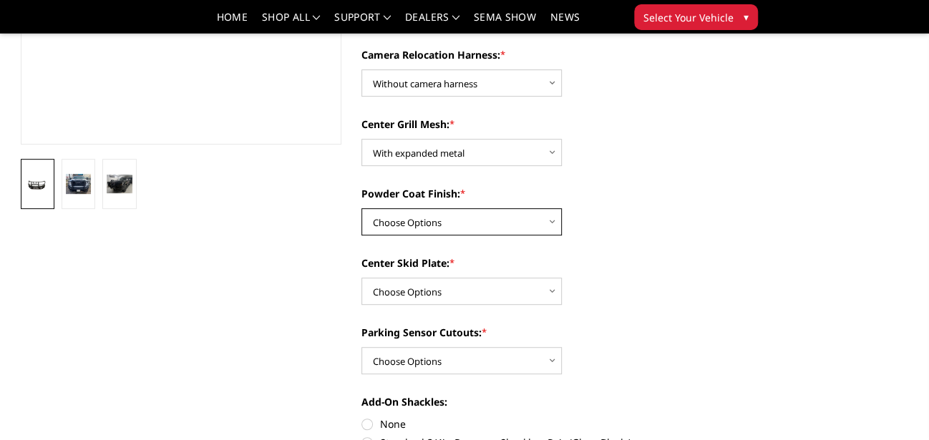
click at [552, 218] on select "Choose Options Textured Black Powder Coat Gloss Black Powder Coat Bare Metal" at bounding box center [462, 221] width 200 height 27
select select "3738"
click at [362, 208] on select "Choose Options Textured Black Powder Coat Gloss Black Powder Coat Bare Metal" at bounding box center [462, 221] width 200 height 27
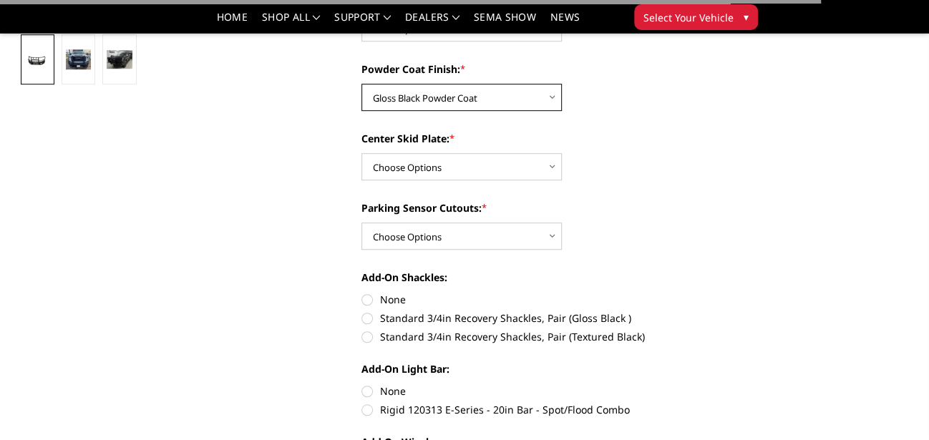
scroll to position [501, 0]
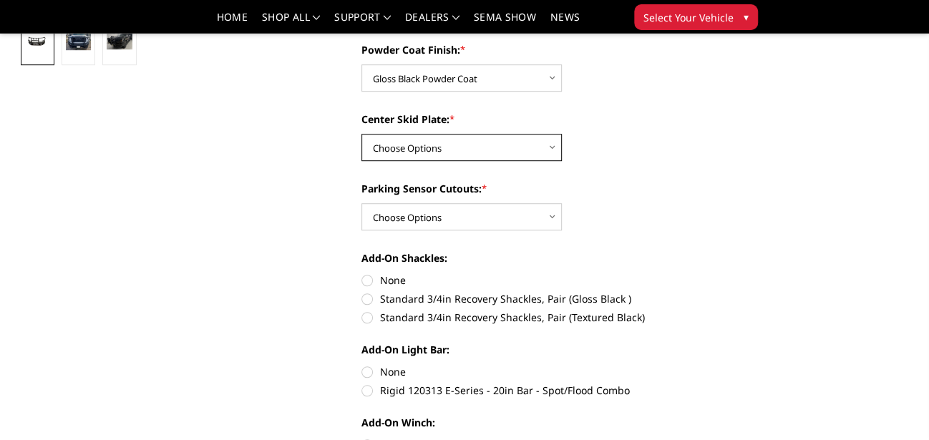
click at [549, 144] on select "Choose Options Winch Mount Skid Plate Standard Skid Plate (included) 2" Receive…" at bounding box center [462, 147] width 200 height 27
select select "3736"
click at [362, 134] on select "Choose Options Winch Mount Skid Plate Standard Skid Plate (included) 2" Receive…" at bounding box center [462, 147] width 200 height 27
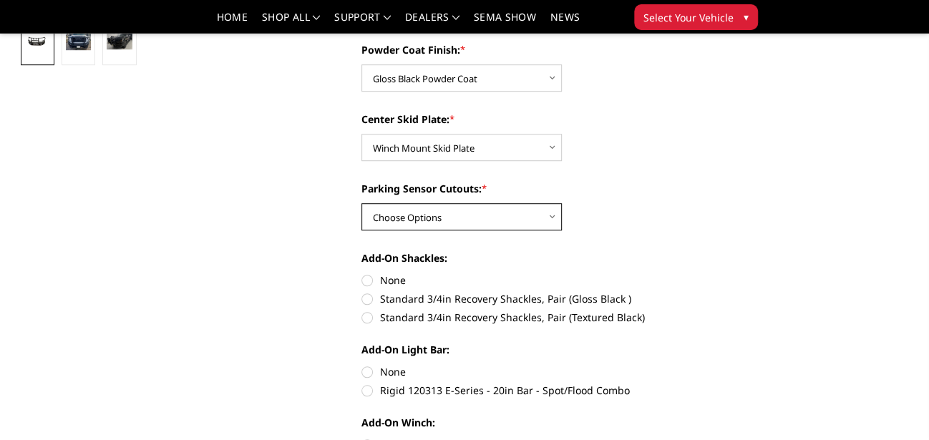
click at [552, 215] on select "Choose Options Yes - With Parking Sensor Cutouts" at bounding box center [462, 216] width 200 height 27
click at [366, 278] on label "None" at bounding box center [522, 280] width 321 height 15
click at [362, 274] on input "None" at bounding box center [362, 273] width 1 height 1
radio input "true"
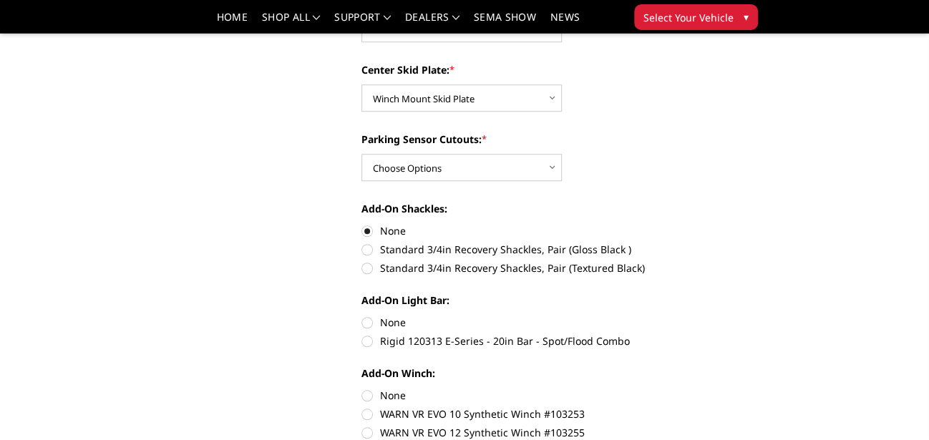
scroll to position [573, 0]
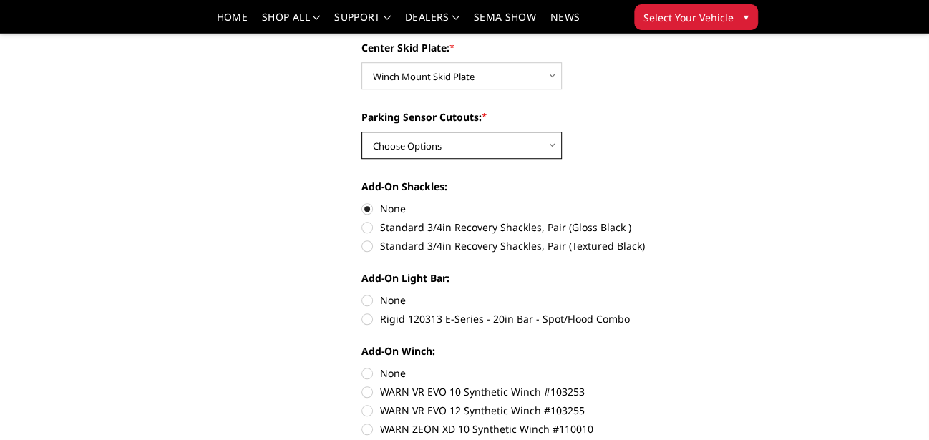
click at [552, 137] on select "Choose Options Yes - With Parking Sensor Cutouts" at bounding box center [462, 145] width 200 height 27
click at [367, 226] on label "Standard 3/4in Recovery Shackles, Pair (Gloss Black )" at bounding box center [522, 227] width 321 height 15
click at [682, 202] on input "Standard 3/4in Recovery Shackles, Pair (Gloss Black )" at bounding box center [682, 201] width 1 height 1
radio input "true"
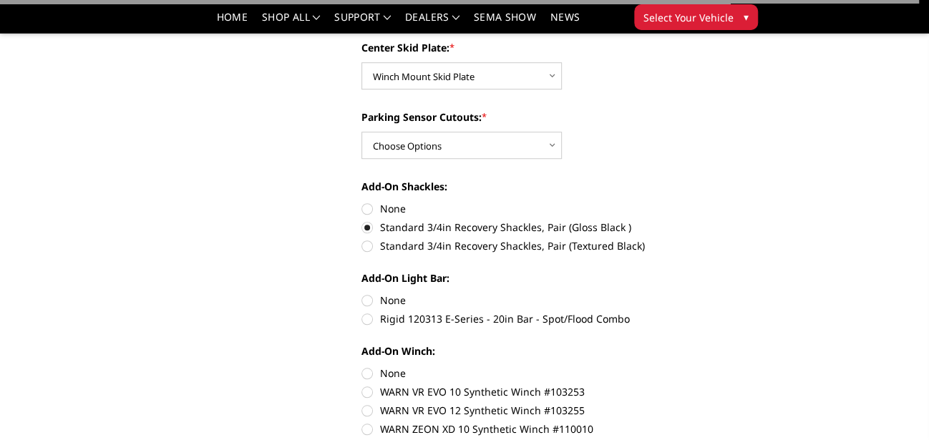
click at [367, 226] on label "Standard 3/4in Recovery Shackles, Pair (Gloss Black )" at bounding box center [522, 227] width 321 height 15
click at [682, 202] on input "Standard 3/4in Recovery Shackles, Pair (Gloss Black )" at bounding box center [682, 201] width 1 height 1
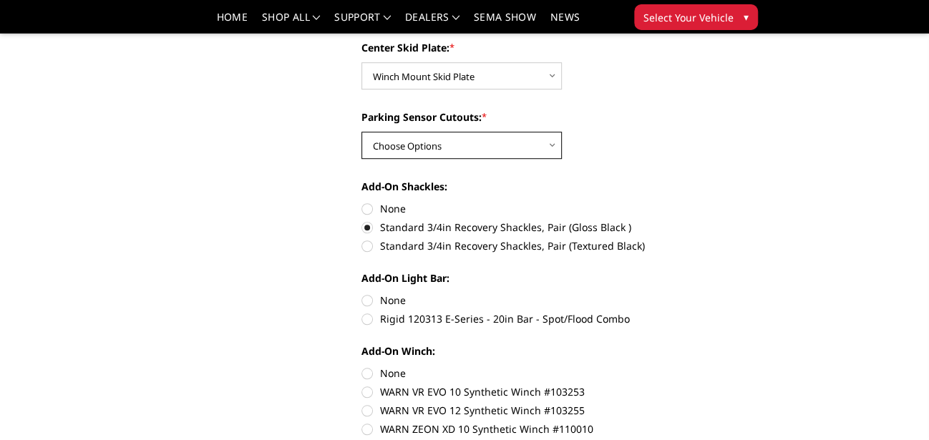
click at [555, 140] on select "Choose Options Yes - With Parking Sensor Cutouts" at bounding box center [462, 145] width 200 height 27
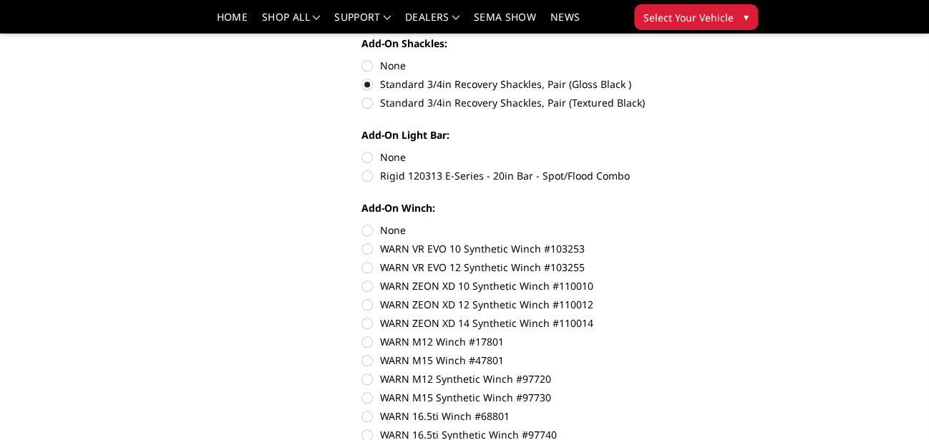
scroll to position [788, 0]
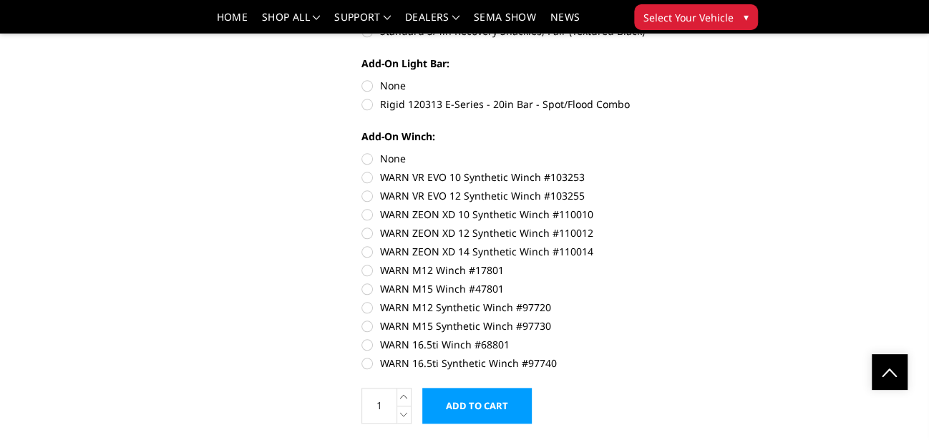
click at [366, 87] on label "None" at bounding box center [522, 85] width 321 height 15
click at [362, 79] on input "None" at bounding box center [362, 78] width 1 height 1
radio input "true"
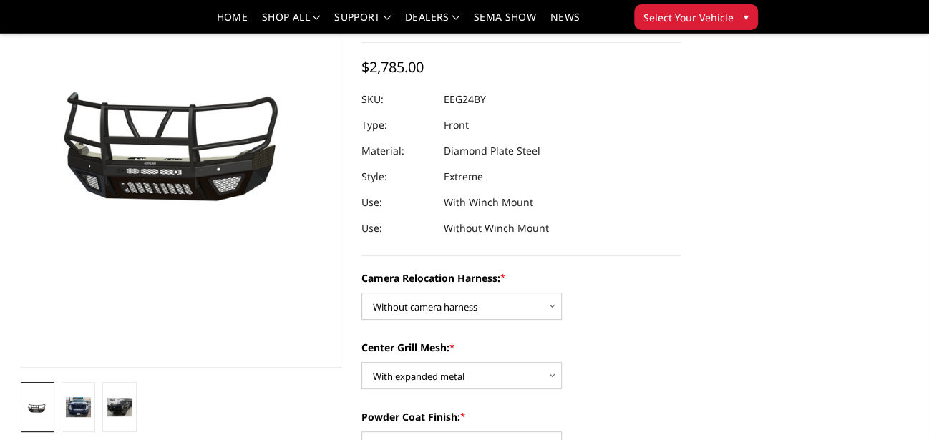
scroll to position [143, 0]
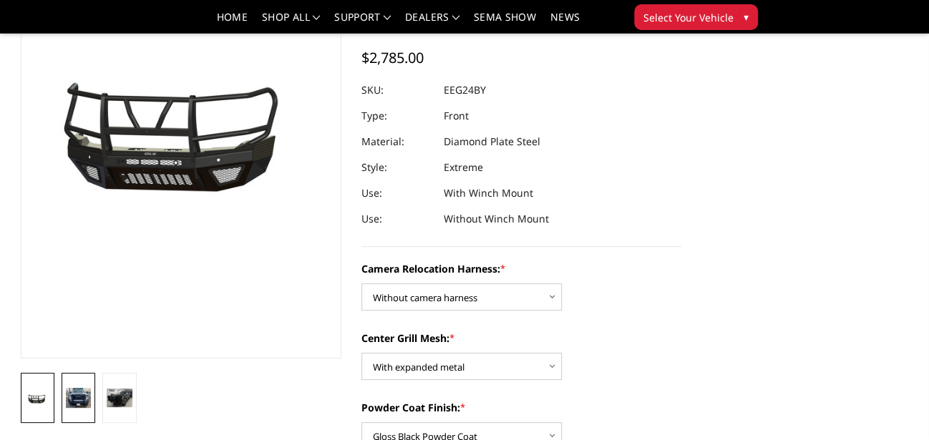
click at [77, 397] on img at bounding box center [78, 398] width 25 height 20
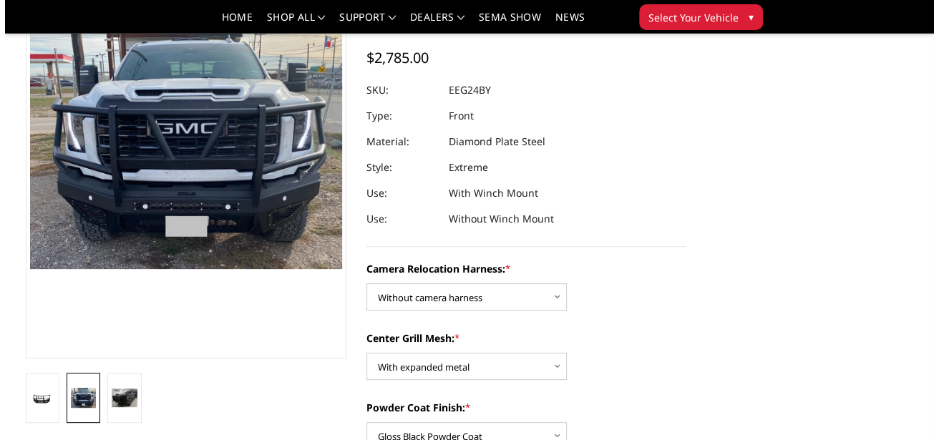
scroll to position [91, 0]
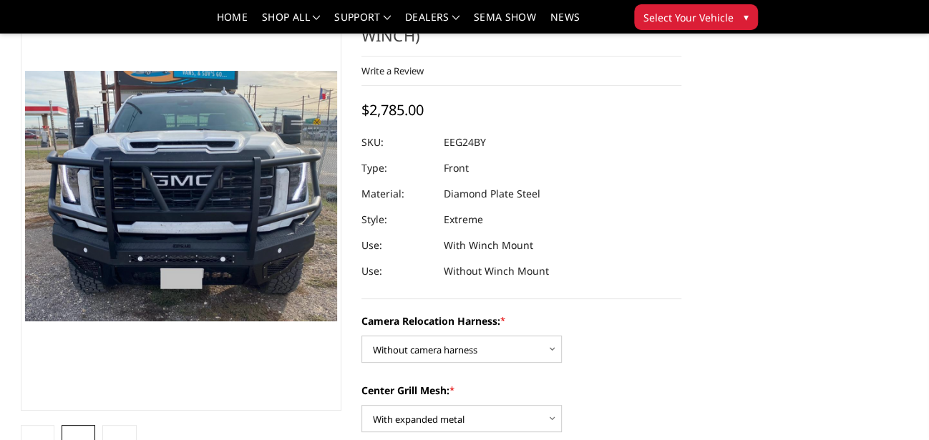
click at [180, 251] on img at bounding box center [182, 157] width 917 height 736
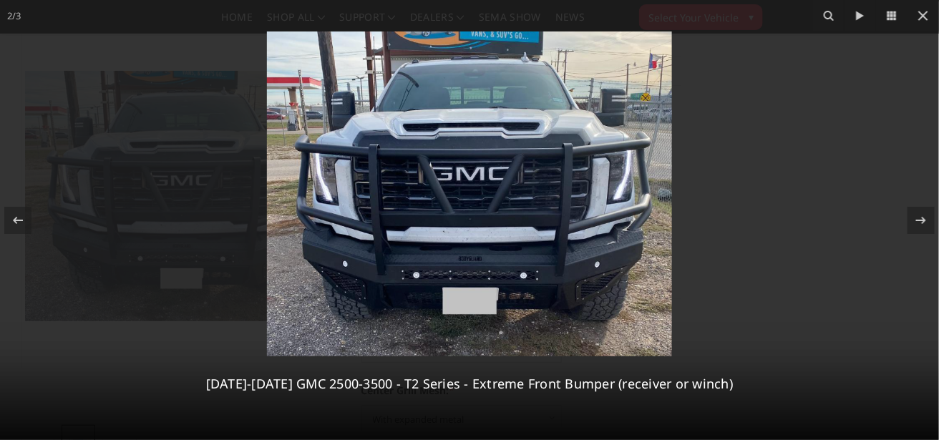
click at [372, 228] on img at bounding box center [469, 194] width 405 height 325
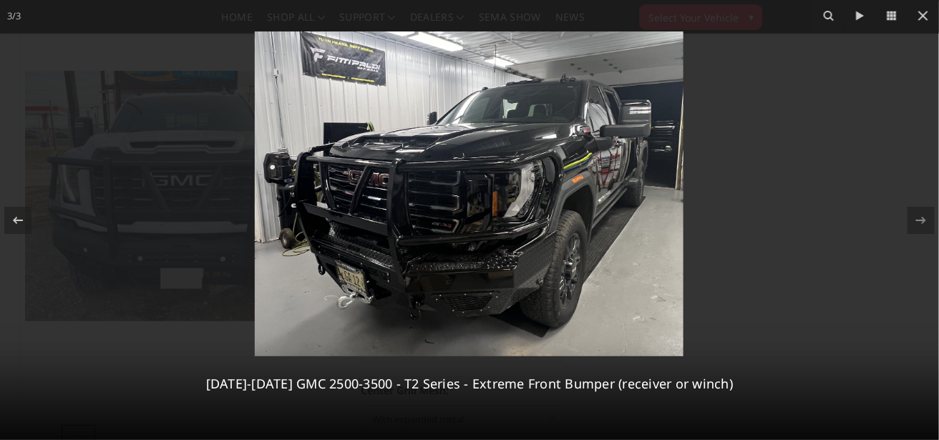
click at [528, 289] on img at bounding box center [469, 194] width 429 height 325
click at [467, 236] on img at bounding box center [469, 194] width 429 height 325
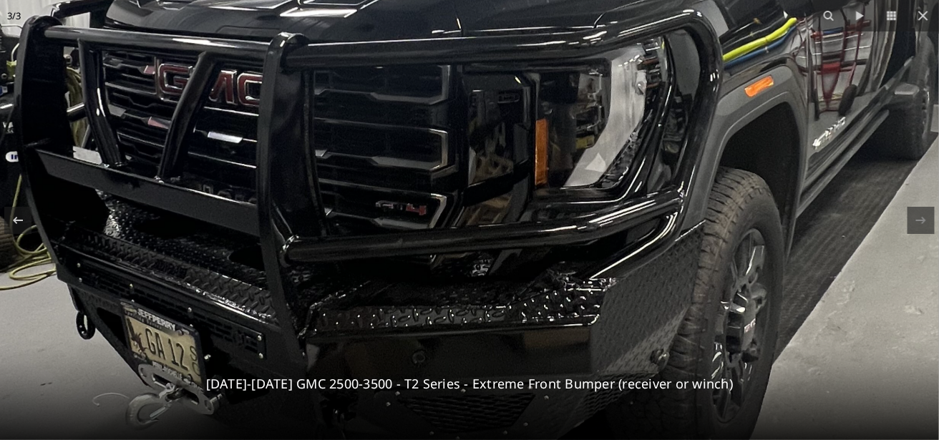
drag, startPoint x: 281, startPoint y: 299, endPoint x: 308, endPoint y: 300, distance: 26.5
click at [281, 300] on img at bounding box center [473, 126] width 1128 height 856
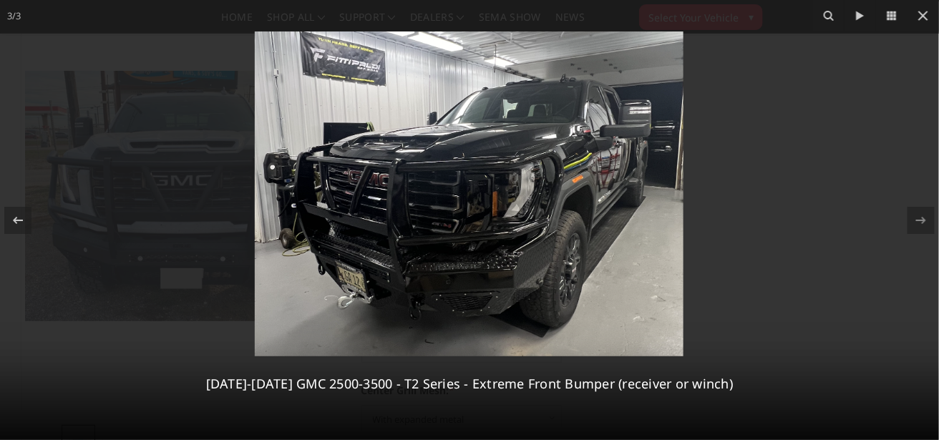
drag, startPoint x: 379, startPoint y: 293, endPoint x: 376, endPoint y: 284, distance: 9.3
click at [379, 293] on img at bounding box center [469, 194] width 429 height 325
click at [526, 238] on img at bounding box center [469, 194] width 429 height 325
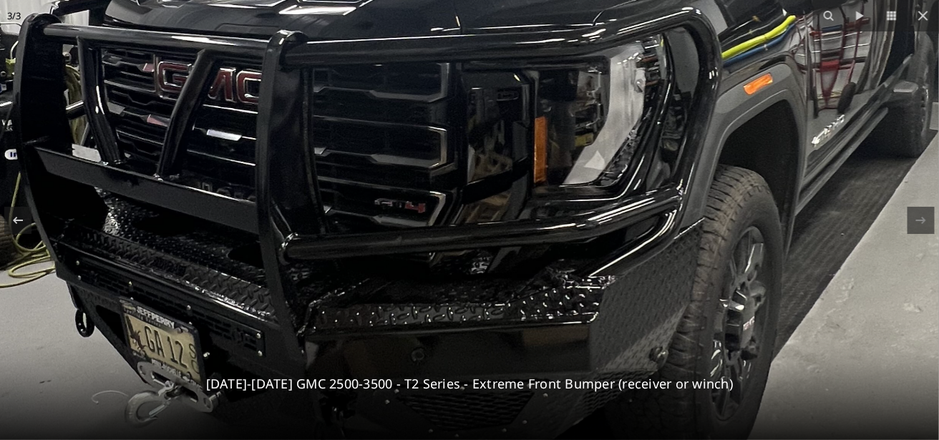
drag, startPoint x: 344, startPoint y: 319, endPoint x: 488, endPoint y: 314, distance: 144.7
click at [450, 319] on img at bounding box center [472, 124] width 1128 height 856
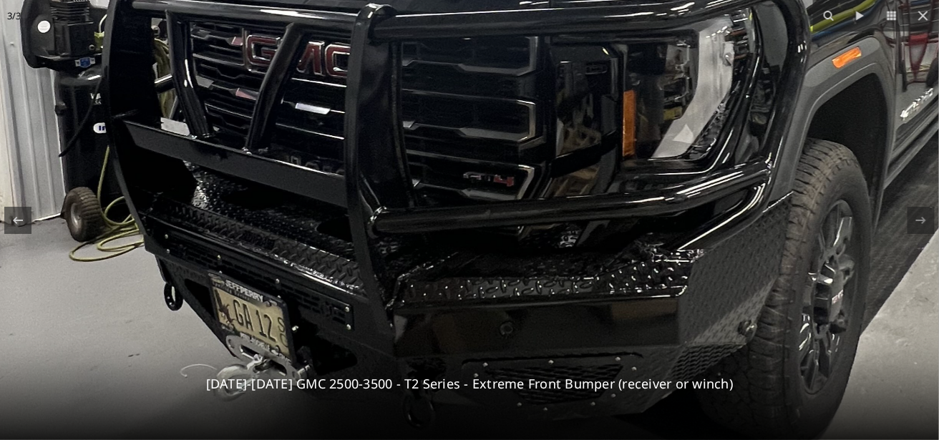
drag, startPoint x: 555, startPoint y: 305, endPoint x: 642, endPoint y: 232, distance: 113.9
click at [614, 272] on img at bounding box center [561, 97] width 1128 height 856
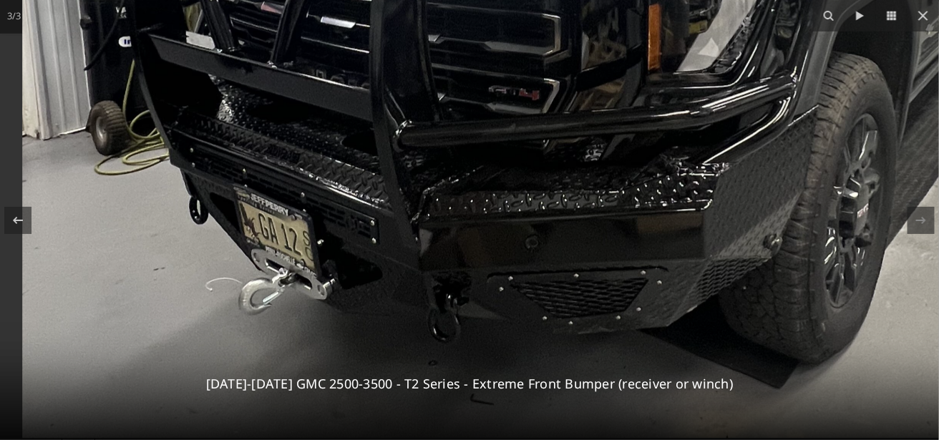
drag, startPoint x: 642, startPoint y: 232, endPoint x: 685, endPoint y: 166, distance: 78.6
click at [685, 166] on img at bounding box center [586, 11] width 1128 height 856
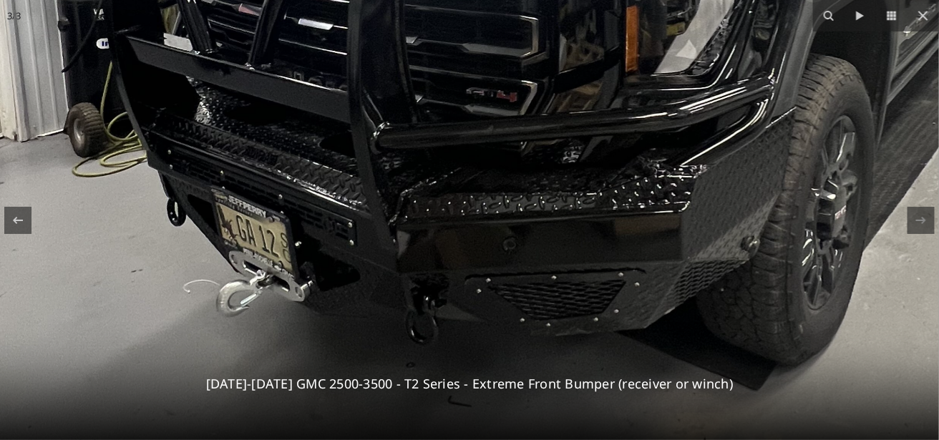
drag, startPoint x: 460, startPoint y: 298, endPoint x: 456, endPoint y: 284, distance: 14.3
click at [458, 294] on img at bounding box center [564, 13] width 1128 height 856
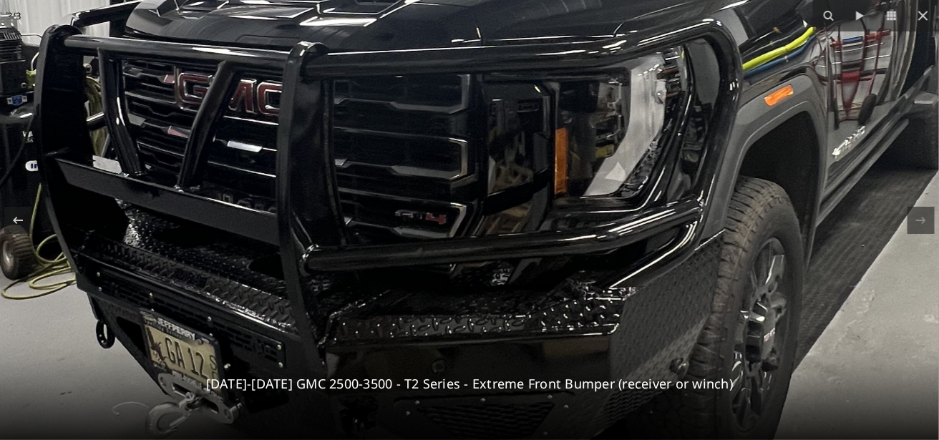
drag, startPoint x: 371, startPoint y: 233, endPoint x: 304, endPoint y: 359, distance: 142.5
click at [304, 359] on img at bounding box center [493, 135] width 1128 height 856
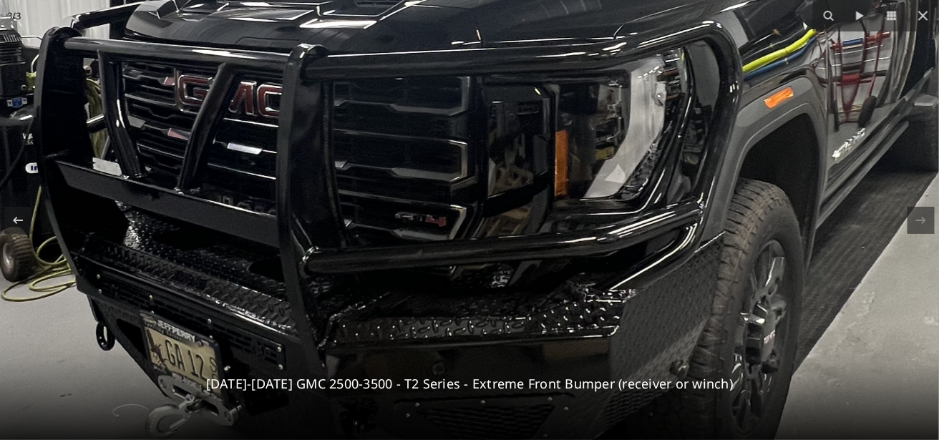
click at [304, 359] on img at bounding box center [493, 137] width 1128 height 856
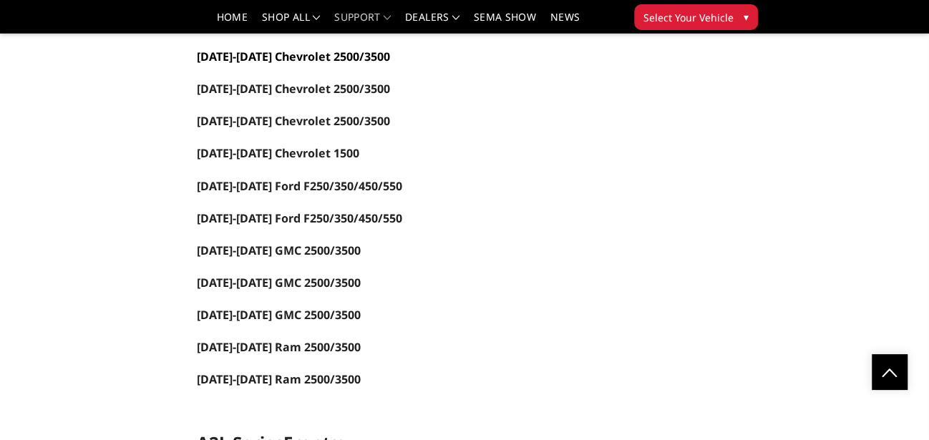
scroll to position [1432, 0]
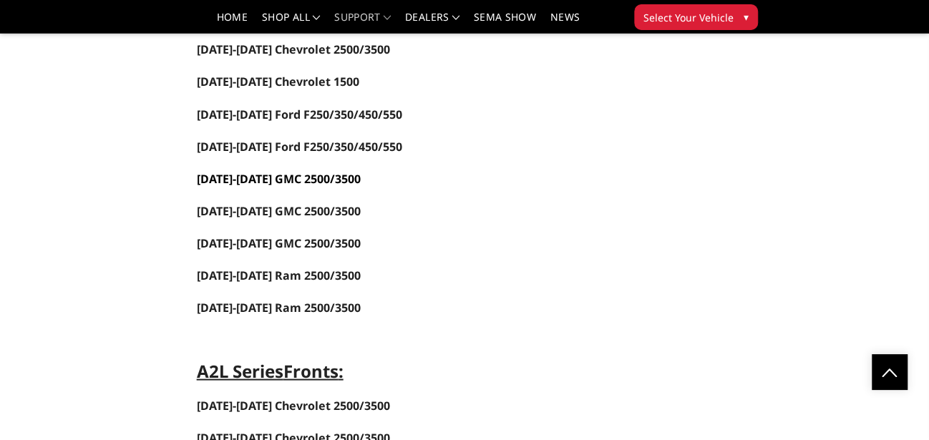
click at [286, 170] on span "[DATE]-[DATE] GMC 2500/3500" at bounding box center [279, 178] width 164 height 16
